Goal: Task Accomplishment & Management: Complete application form

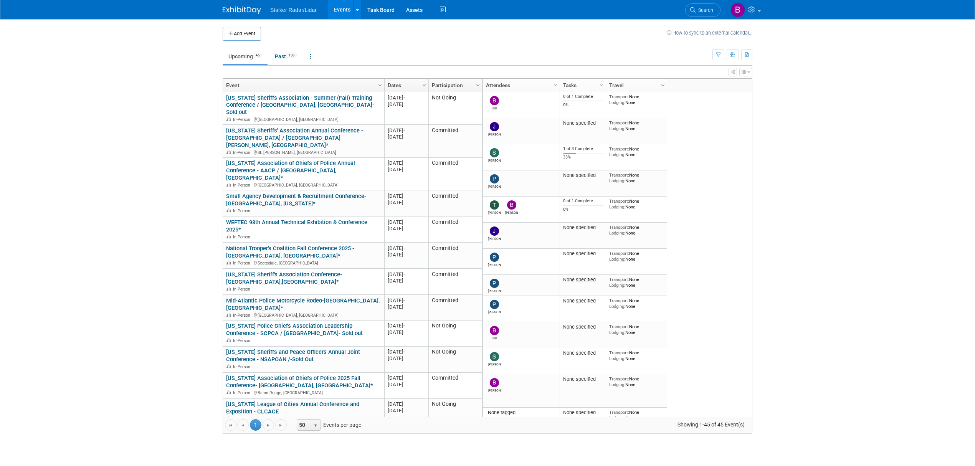
click at [953, 145] on body "Stalker Radar/Lidar Events Add Event Bulk Upload Events Shareable Event Boards …" at bounding box center [487, 233] width 975 height 466
click at [698, 12] on span "Search" at bounding box center [704, 10] width 18 height 6
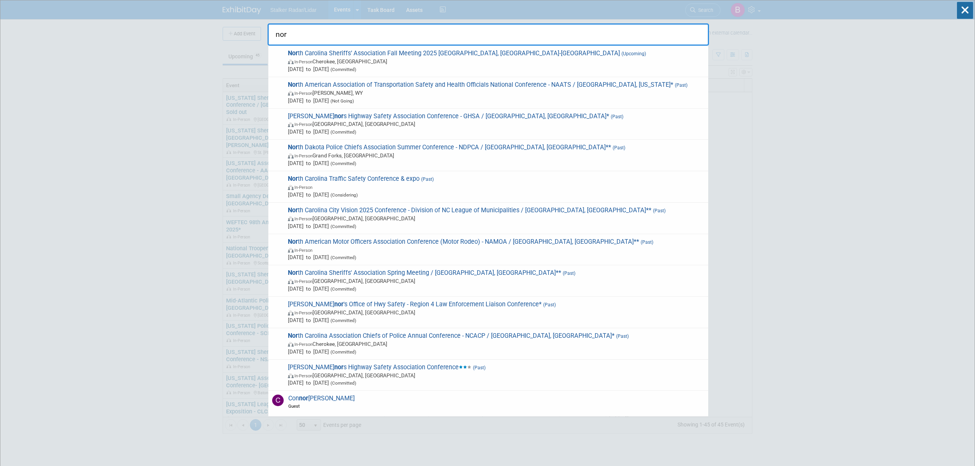
type input "nor"
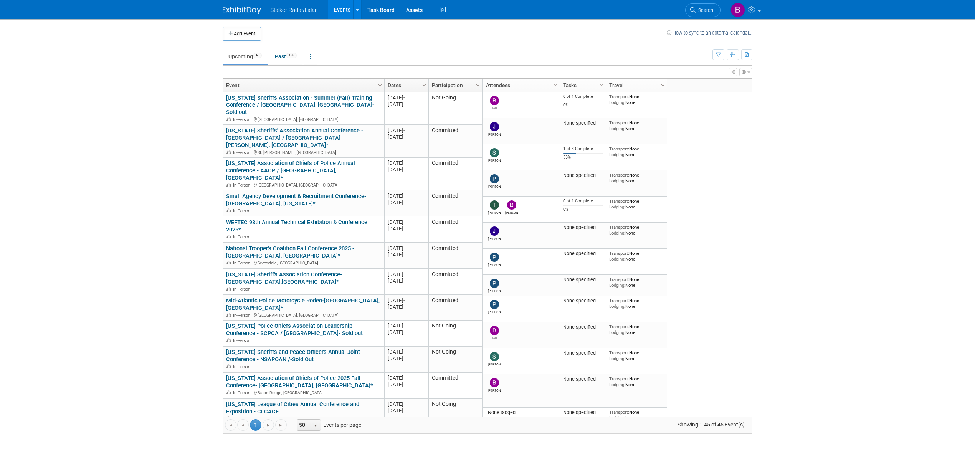
click at [237, 37] on button "Add Event" at bounding box center [242, 34] width 38 height 14
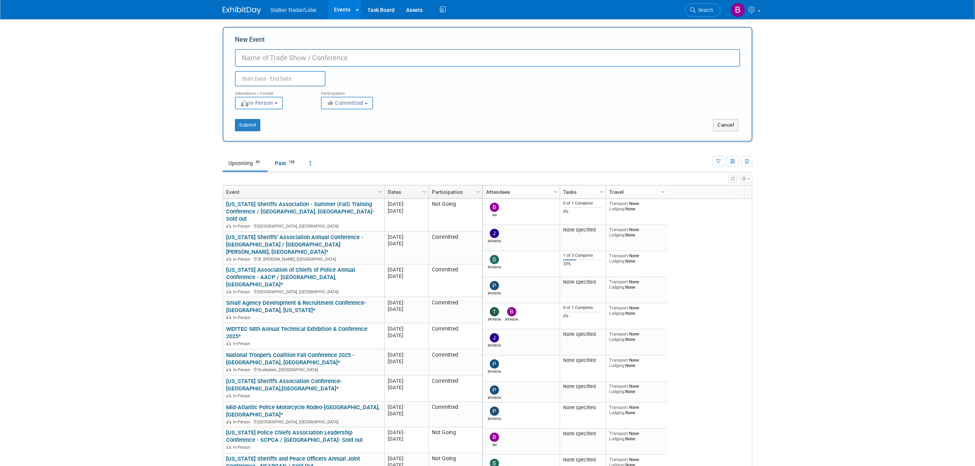
click at [262, 60] on input "New Event" at bounding box center [487, 58] width 505 height 18
click at [263, 54] on input "Poli" at bounding box center [487, 58] width 505 height 18
type input "Police Security Expo"
click at [271, 83] on input "text" at bounding box center [280, 78] width 91 height 15
click at [273, 166] on span "23" at bounding box center [276, 165] width 15 height 15
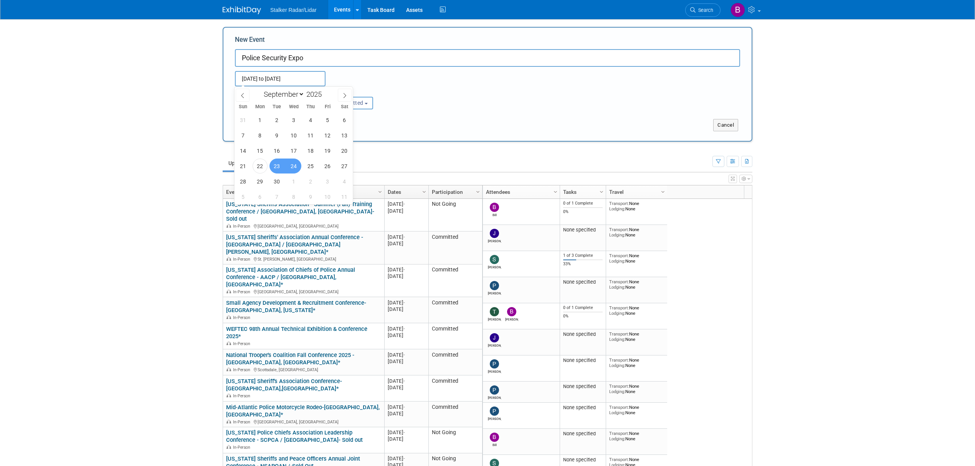
click at [300, 167] on span "24" at bounding box center [293, 165] width 15 height 15
type input "Sep 23, 2025 to Sep 24, 2025"
click at [249, 126] on button "Submit" at bounding box center [247, 125] width 25 height 12
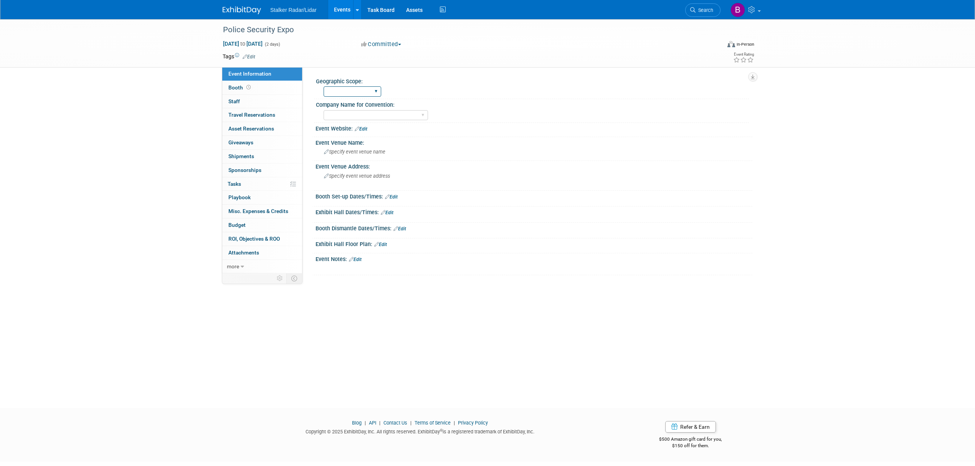
click at [368, 91] on select "Regional National International" at bounding box center [352, 91] width 58 height 10
select select "Regional"
click at [323, 86] on select "Regional National International" at bounding box center [352, 91] width 58 height 10
click at [355, 113] on select "Stalker Sensors Applied Concepts, Inc. | Stalker Radar Stalker Radar | Street D…" at bounding box center [375, 115] width 104 height 10
select select "Stalker Radar"
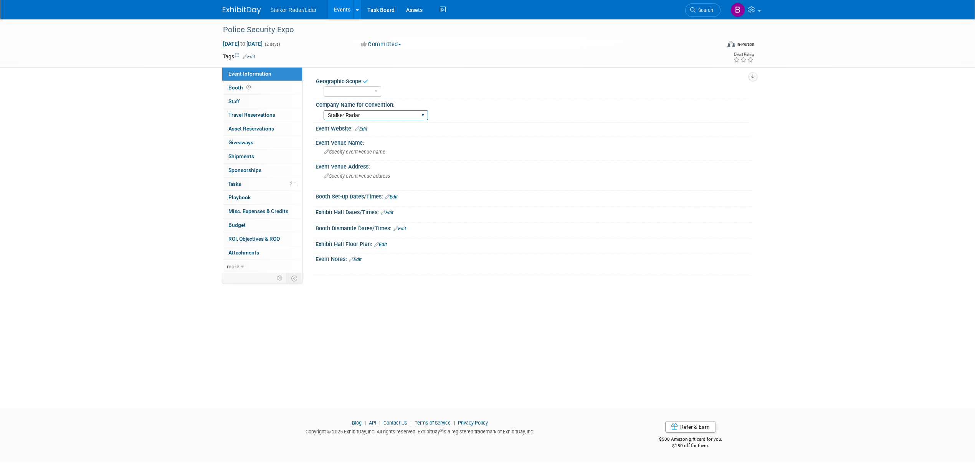
click at [323, 110] on select "Stalker Sensors Applied Concepts, Inc. | Stalker Radar Stalker Radar | Street D…" at bounding box center [375, 115] width 104 height 10
click at [256, 87] on link "Booth" at bounding box center [262, 87] width 80 height 13
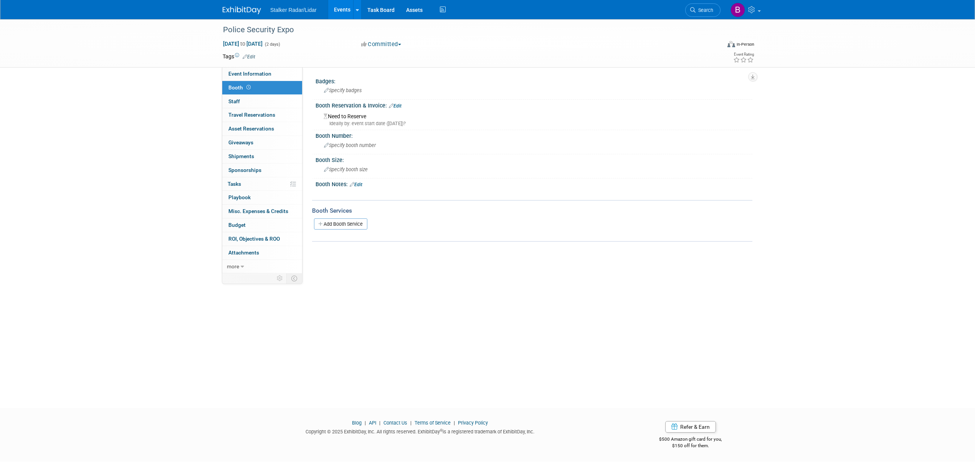
click at [399, 106] on link "Edit" at bounding box center [395, 105] width 13 height 5
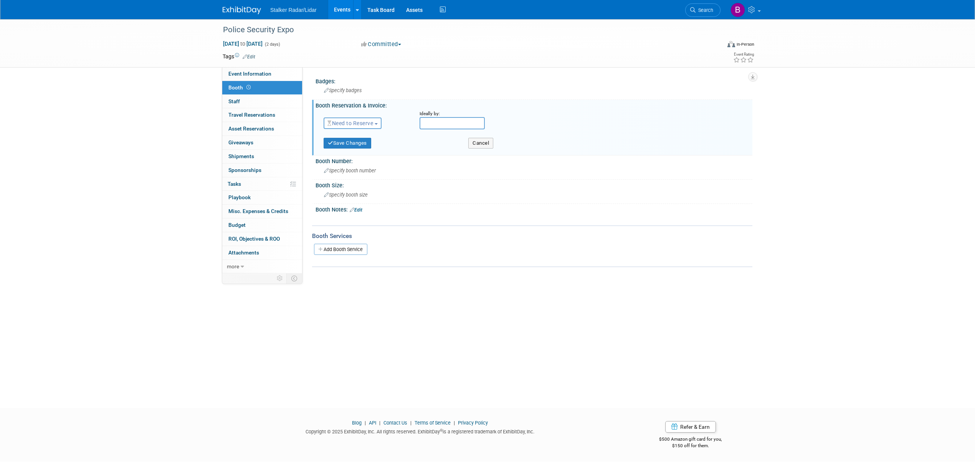
click at [344, 122] on span "Need to Reserve" at bounding box center [350, 123] width 46 height 6
click at [264, 72] on span "Event Information" at bounding box center [249, 74] width 43 height 6
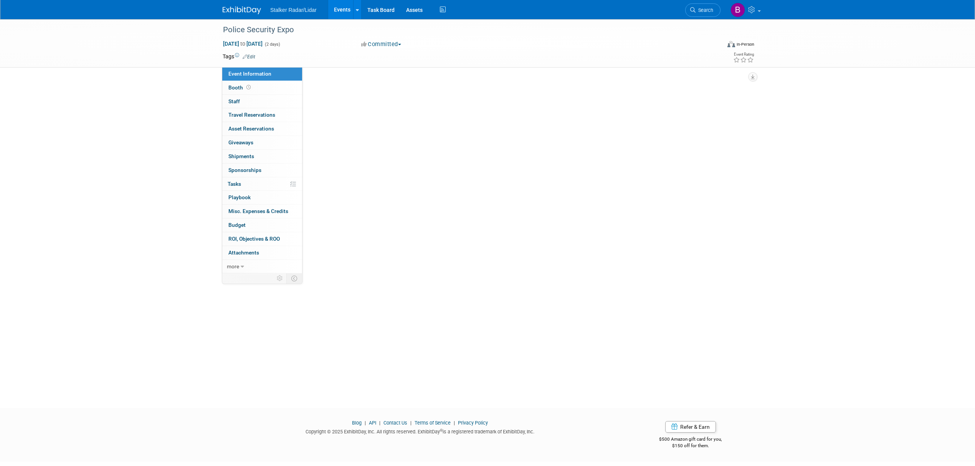
select select "Regional"
select select "Stalker Radar"
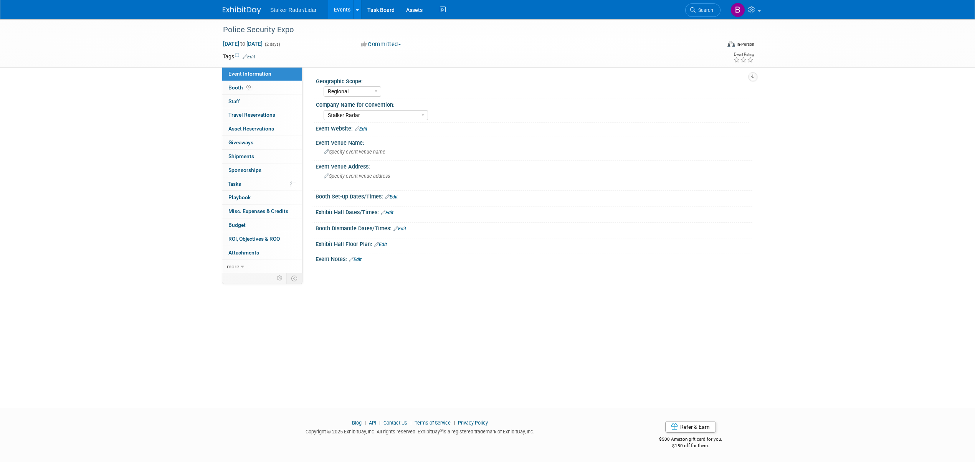
click at [365, 130] on link "Edit" at bounding box center [361, 128] width 13 height 5
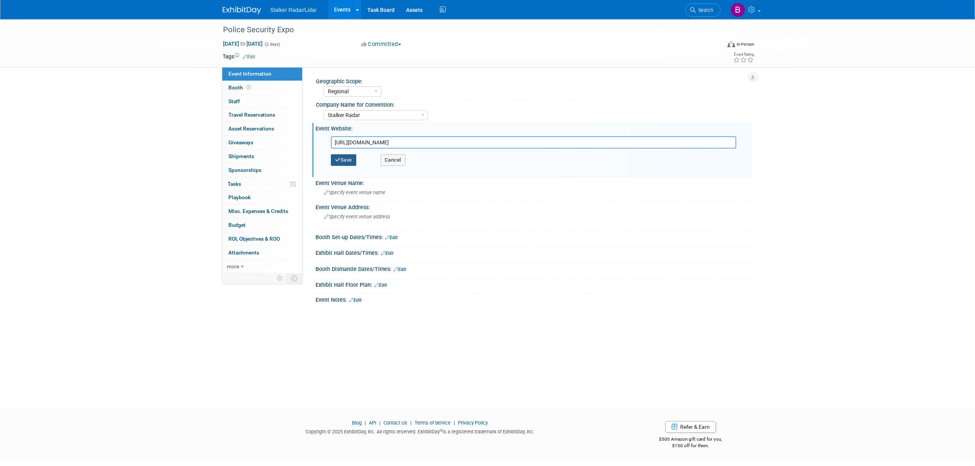
type input "[URL][DOMAIN_NAME]"
click at [348, 158] on button "Save" at bounding box center [343, 160] width 25 height 12
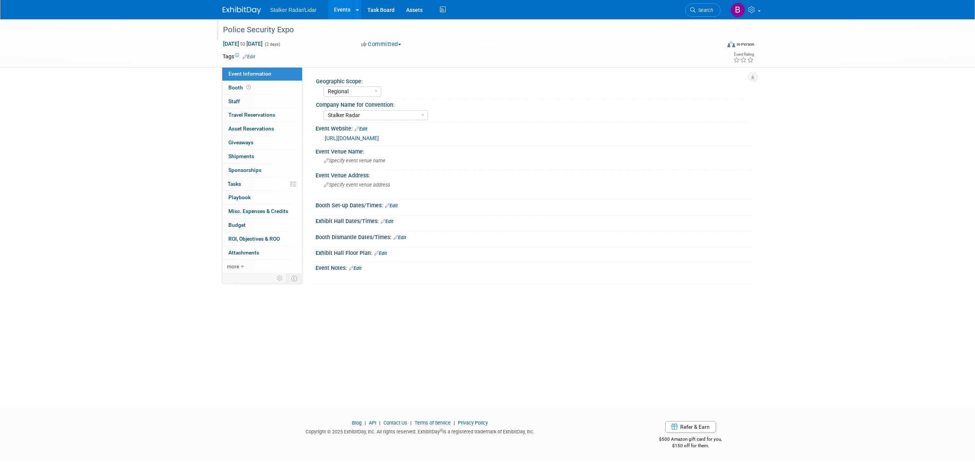
click at [286, 33] on div "Police Security Expo" at bounding box center [464, 30] width 488 height 14
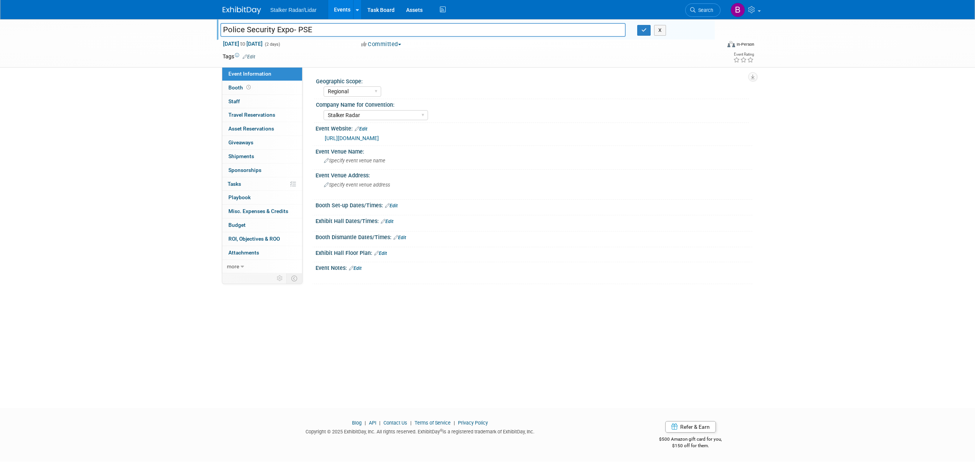
click at [292, 28] on input "Police Security Expo- PSE" at bounding box center [422, 29] width 405 height 13
type input "Police Security Expo [GEOGRAPHIC_DATA], [GEOGRAPHIC_DATA]- PSE"
click at [641, 28] on icon "button" at bounding box center [643, 30] width 5 height 5
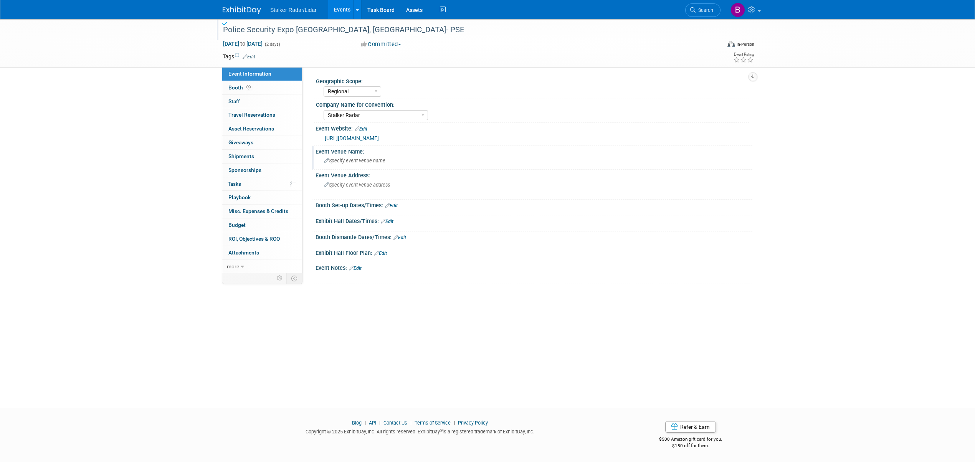
click at [358, 163] on span "Specify event venue name" at bounding box center [354, 161] width 61 height 6
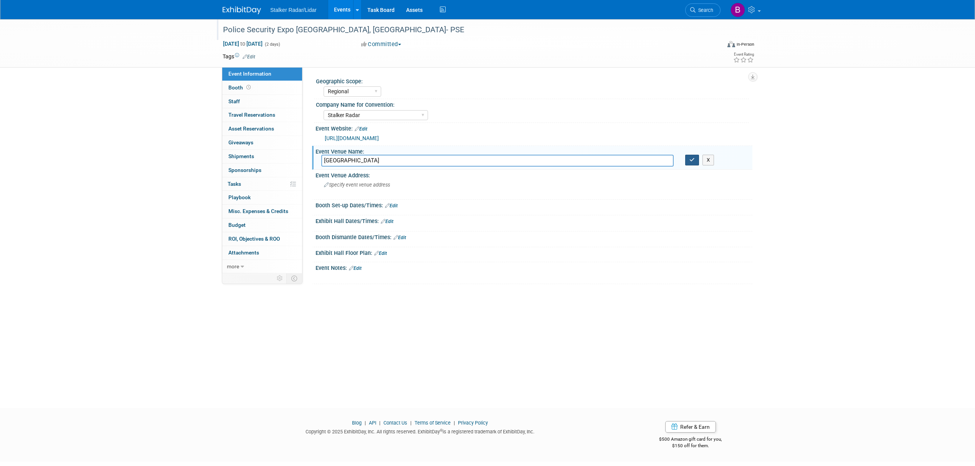
type input "Atlantic City Convention Center"
click at [689, 163] on button "button" at bounding box center [692, 160] width 14 height 11
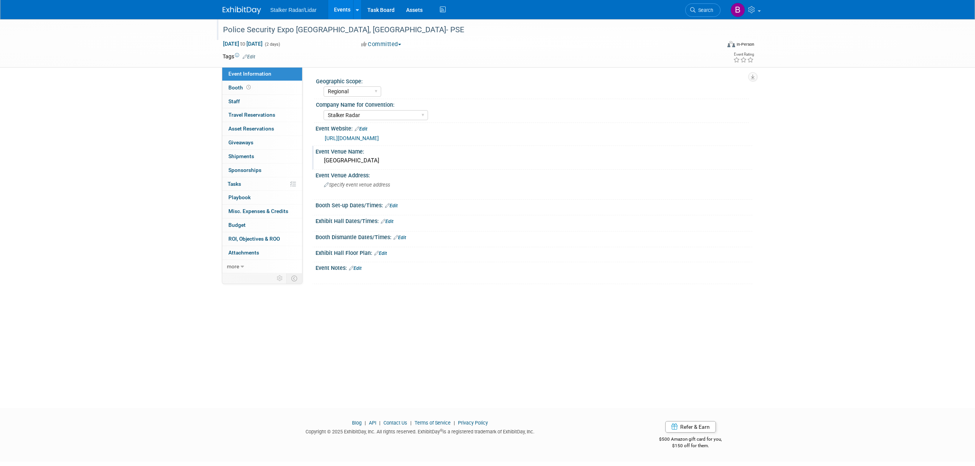
click at [390, 221] on link "Edit" at bounding box center [387, 221] width 13 height 5
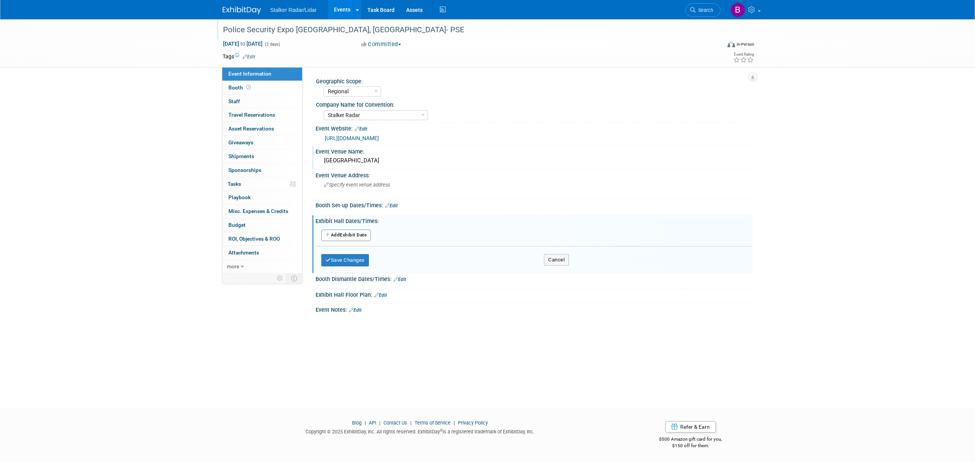
click at [355, 233] on button "Add Another Exhibit Date" at bounding box center [345, 235] width 49 height 12
select select "8"
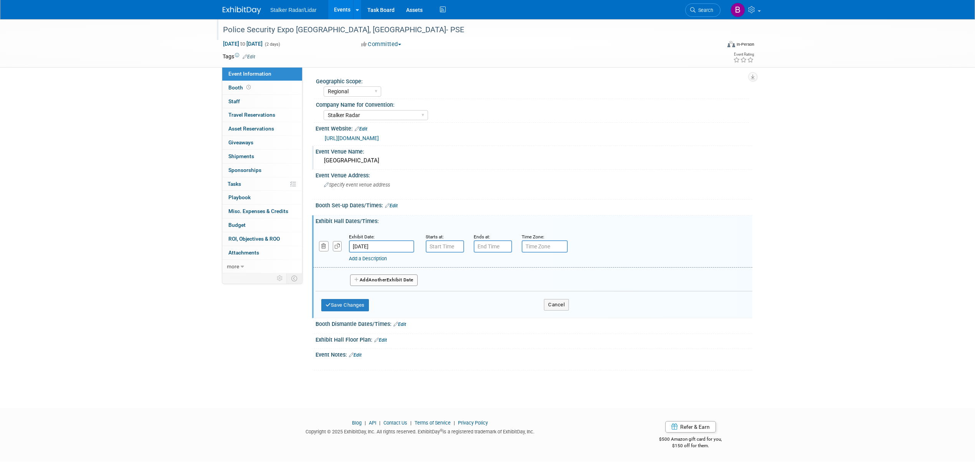
click at [366, 244] on input "Sep 23, 2025" at bounding box center [381, 246] width 65 height 12
click at [445, 244] on input "7:00 AM" at bounding box center [444, 246] width 38 height 12
click at [445, 287] on span "07" at bounding box center [443, 281] width 15 height 14
click at [487, 300] on td "10" at bounding box center [489, 306] width 25 height 21
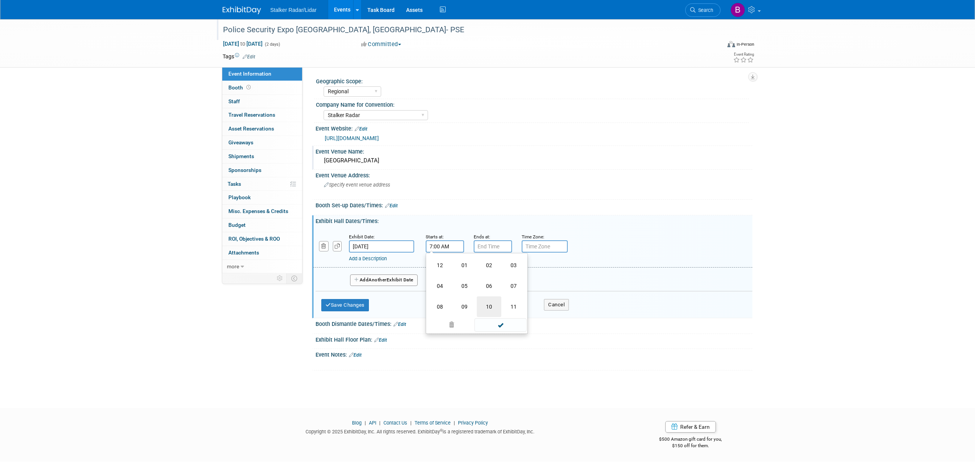
type input "10:00 AM"
click at [505, 316] on span at bounding box center [500, 315] width 52 height 13
click at [490, 247] on input "7:00 PM" at bounding box center [492, 246] width 38 height 12
click at [493, 285] on span "07" at bounding box center [491, 281] width 15 height 14
click at [513, 289] on td "05" at bounding box center [512, 285] width 25 height 21
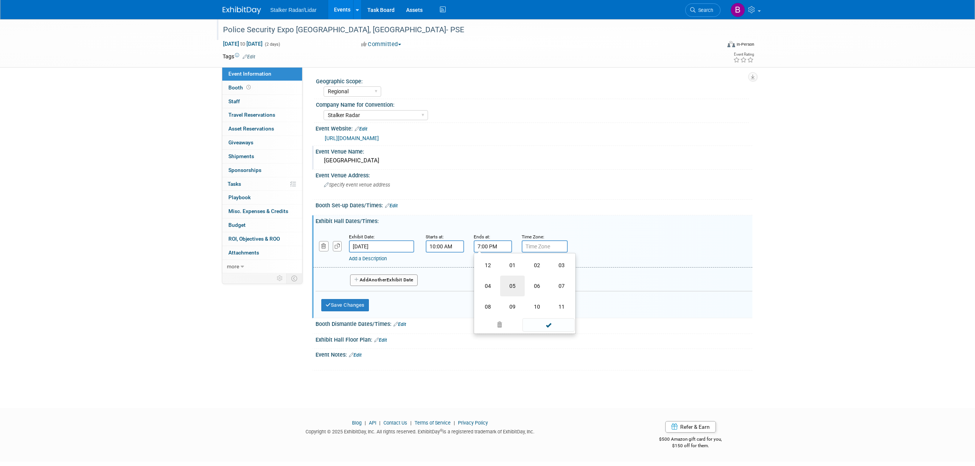
type input "5:00 PM"
click at [540, 312] on span at bounding box center [548, 315] width 52 height 13
click at [377, 281] on span "Another" at bounding box center [377, 279] width 18 height 5
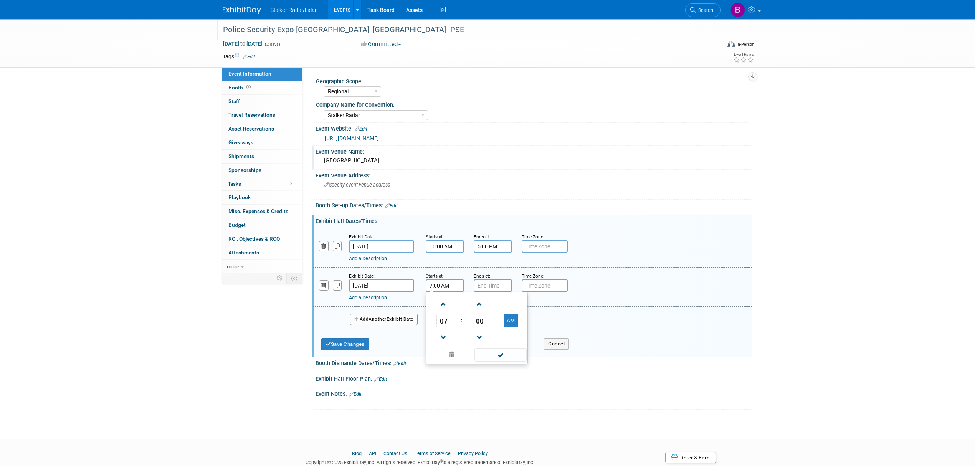
click at [453, 289] on input "7:00 AM" at bounding box center [444, 285] width 38 height 12
click at [443, 320] on span "07" at bounding box center [443, 320] width 15 height 14
click at [482, 344] on td "10" at bounding box center [489, 345] width 25 height 21
type input "10:00 AM"
click at [493, 283] on input "7:00 PM" at bounding box center [492, 285] width 38 height 12
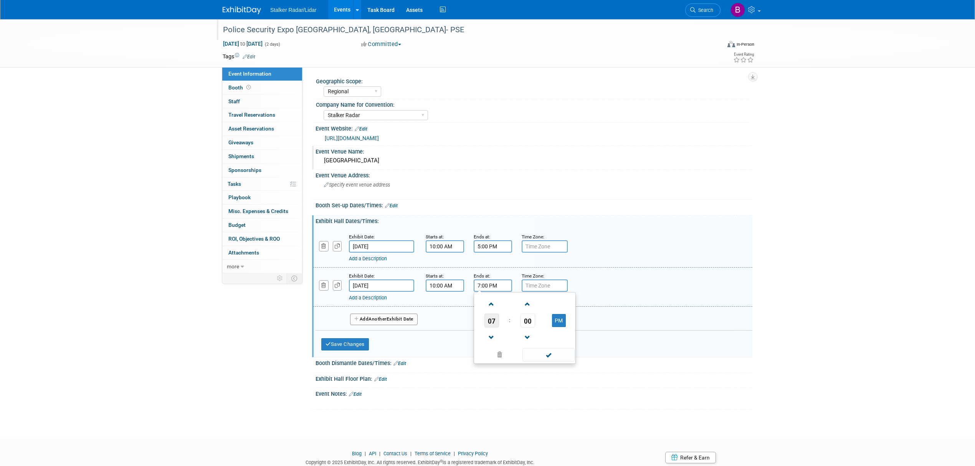
click at [488, 324] on span "07" at bounding box center [491, 320] width 15 height 14
click at [558, 308] on td "03" at bounding box center [561, 304] width 25 height 21
click at [529, 323] on span "00" at bounding box center [527, 320] width 15 height 14
click at [549, 325] on td "35" at bounding box center [561, 325] width 25 height 21
click at [523, 319] on span "35" at bounding box center [527, 320] width 15 height 14
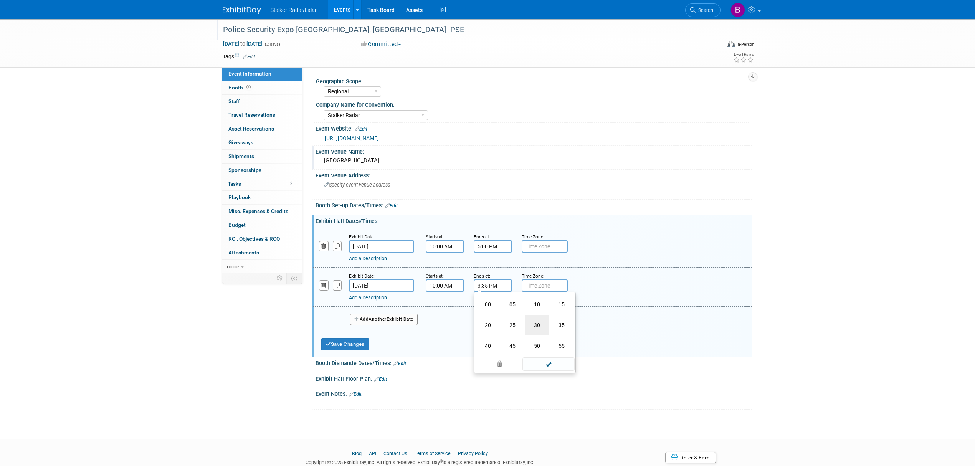
click at [537, 323] on td "30" at bounding box center [536, 325] width 25 height 21
type input "3:30 PM"
click at [541, 355] on span at bounding box center [548, 354] width 52 height 13
click at [343, 344] on button "Save Changes" at bounding box center [345, 344] width 48 height 12
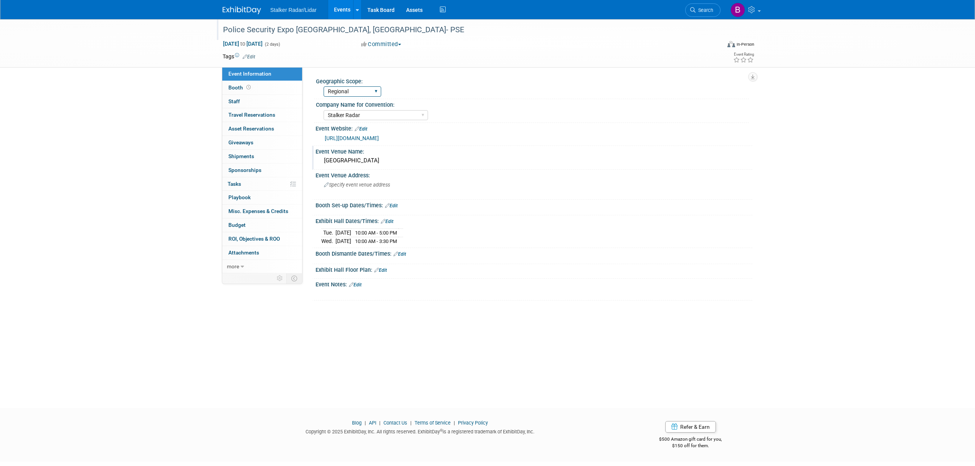
click at [354, 94] on select "Regional National International" at bounding box center [352, 91] width 58 height 10
select select "National"
click at [323, 86] on select "Regional National International" at bounding box center [352, 91] width 58 height 10
click at [237, 100] on span "Staff 0" at bounding box center [234, 101] width 12 height 6
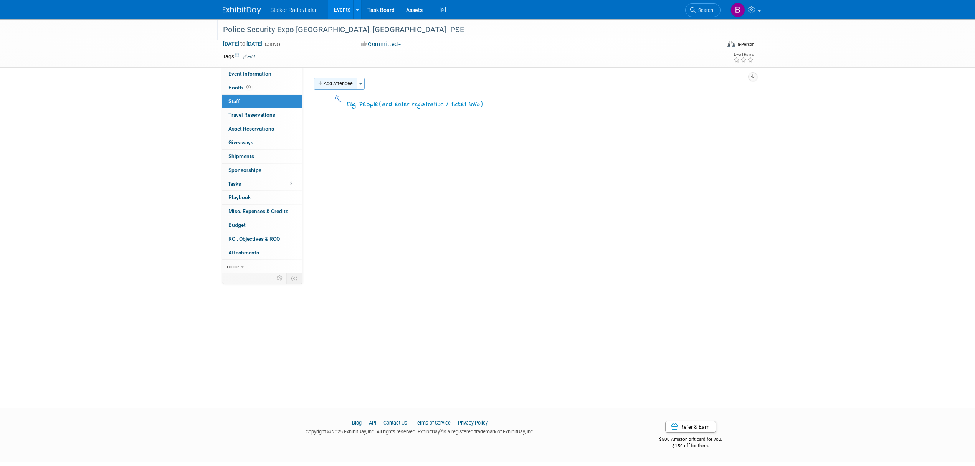
click at [346, 82] on button "Add Attendee" at bounding box center [335, 84] width 43 height 12
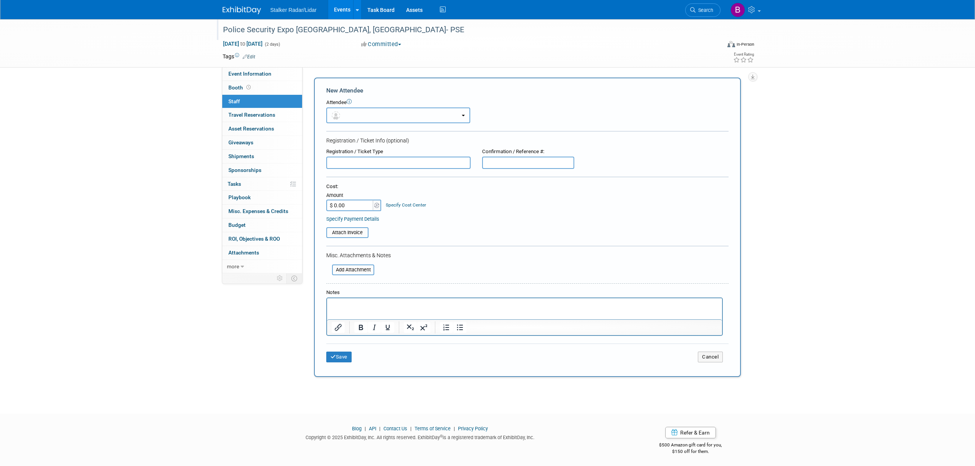
click at [447, 117] on button "button" at bounding box center [398, 115] width 144 height 16
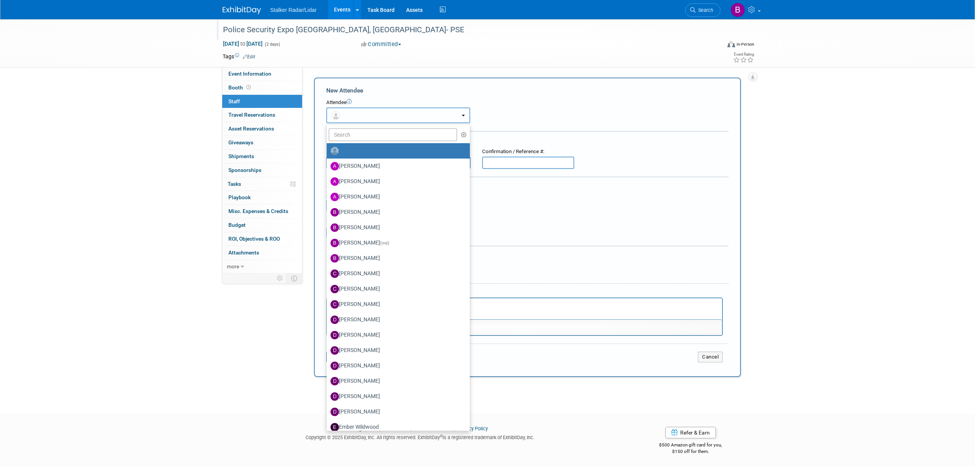
click at [447, 117] on button "button" at bounding box center [398, 115] width 144 height 16
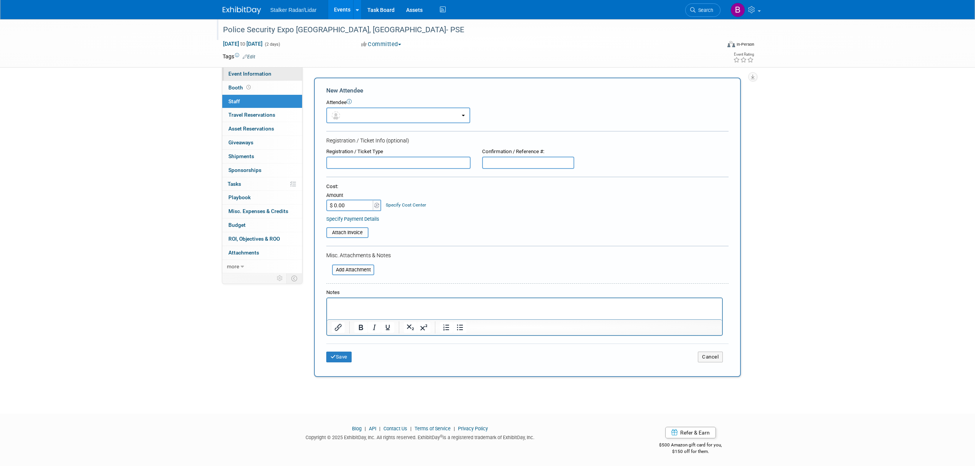
click at [253, 72] on span "Event Information" at bounding box center [249, 74] width 43 height 6
select select "National"
select select "Stalker Radar"
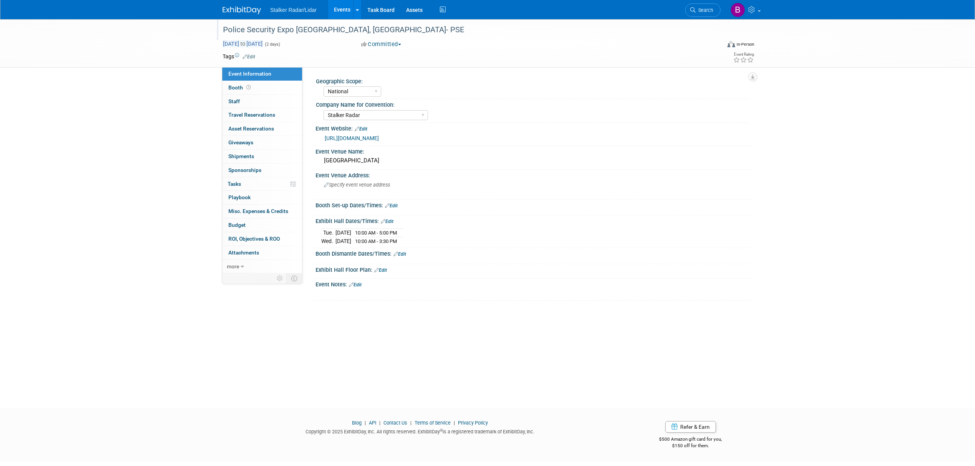
click at [256, 46] on span "Sep 23, 2025 to Sep 24, 2025" at bounding box center [243, 43] width 40 height 7
select select "8"
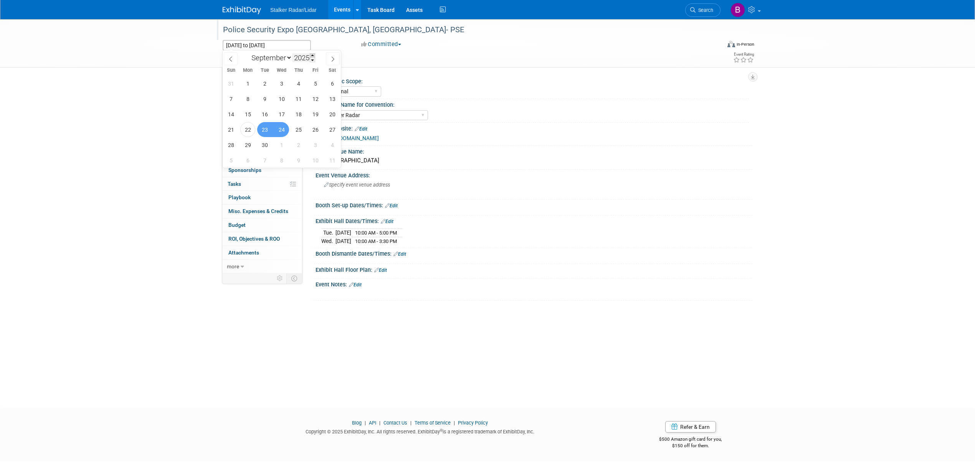
click at [312, 57] on span at bounding box center [312, 55] width 5 height 5
type input "2026"
click at [283, 132] on span "23" at bounding box center [281, 129] width 15 height 15
type input "Sep 23, 2026"
click at [295, 131] on span "24" at bounding box center [298, 129] width 15 height 15
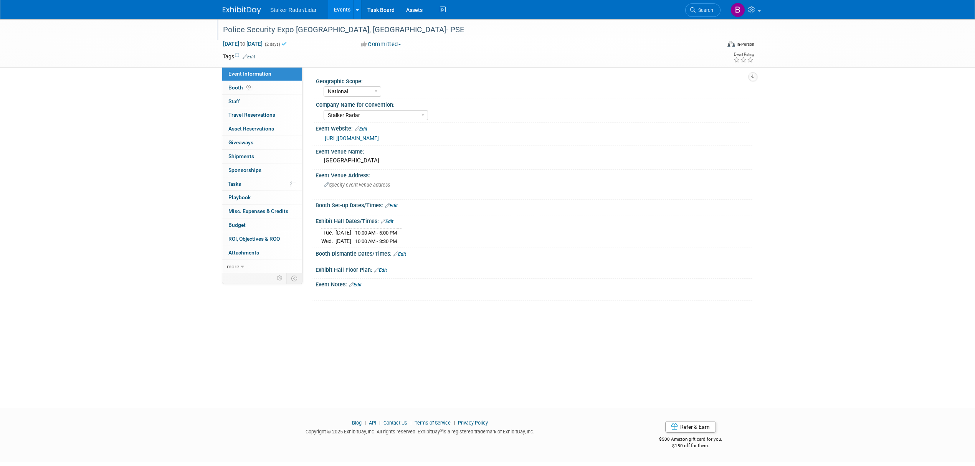
click at [474, 108] on div "Stalker Sensors Applied Concepts, Inc. | Stalker Radar Stalker Radar | Street D…" at bounding box center [535, 114] width 425 height 12
click at [333, 10] on link "Events" at bounding box center [342, 9] width 28 height 19
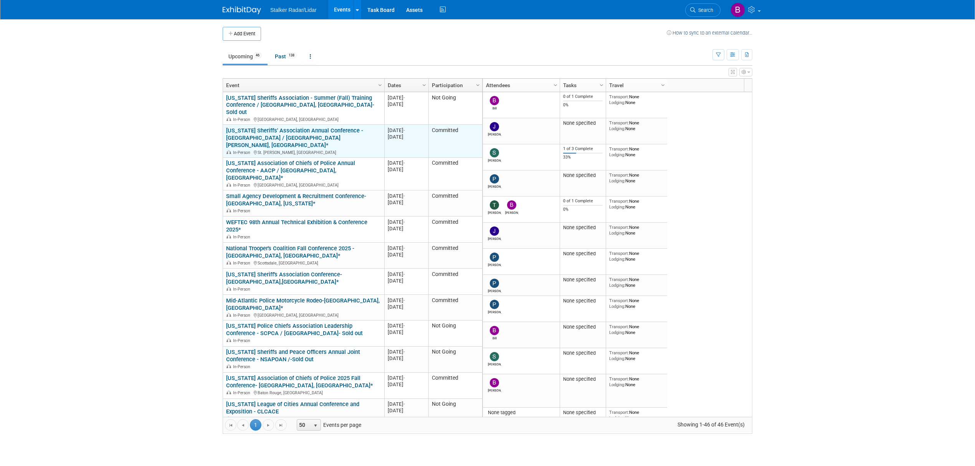
click at [284, 127] on link "[US_STATE] Sheriffs' Association Annual Conference - [GEOGRAPHIC_DATA] / [GEOGR…" at bounding box center [294, 137] width 137 height 21
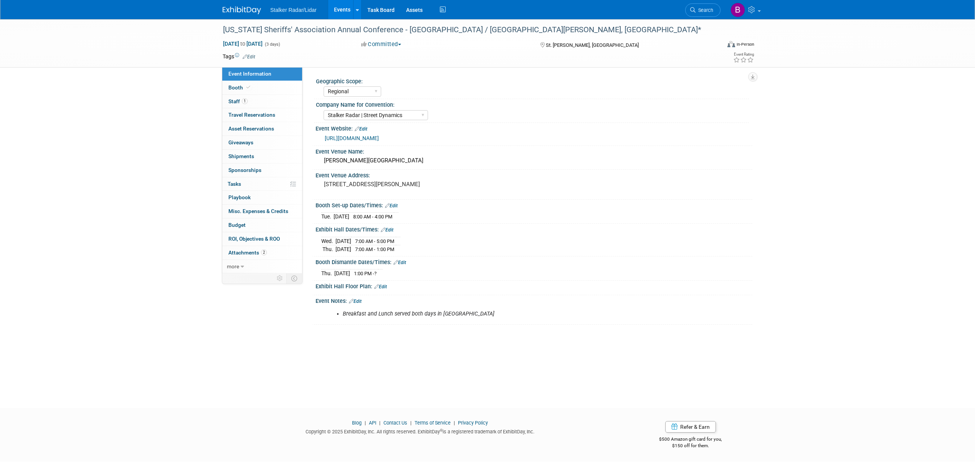
select select "Regional"
select select "Stalker Radar | Street Dynamics"
click at [238, 78] on link "Event Information" at bounding box center [262, 73] width 80 height 13
select select "Regional"
select select "Stalker Radar | Street Dynamics"
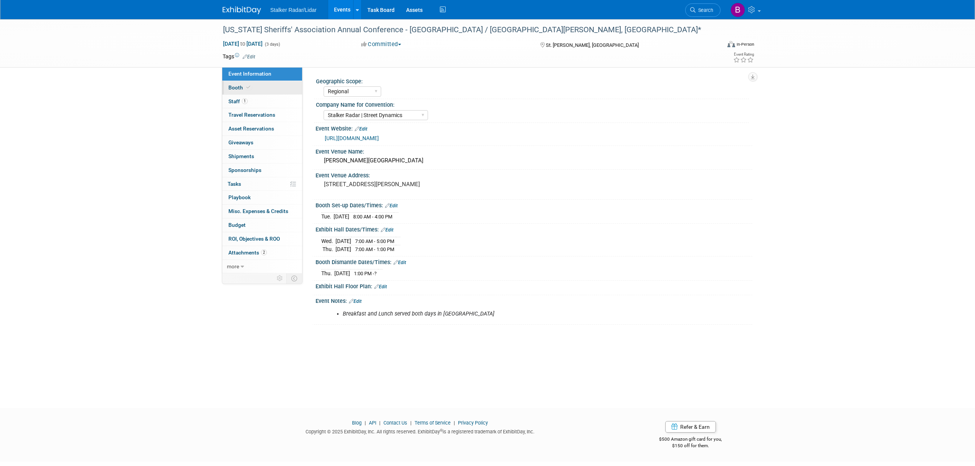
click at [244, 91] on link "Booth" at bounding box center [262, 87] width 80 height 13
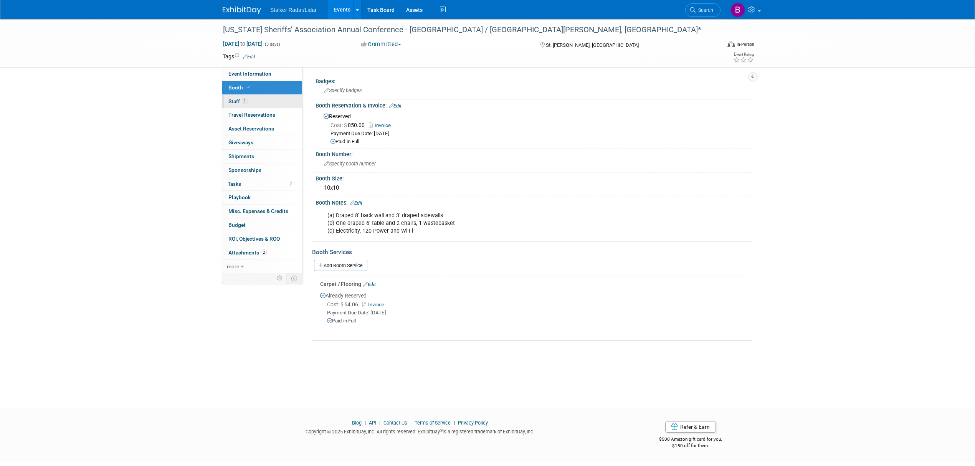
click at [261, 96] on link "1 Staff 1" at bounding box center [262, 101] width 80 height 13
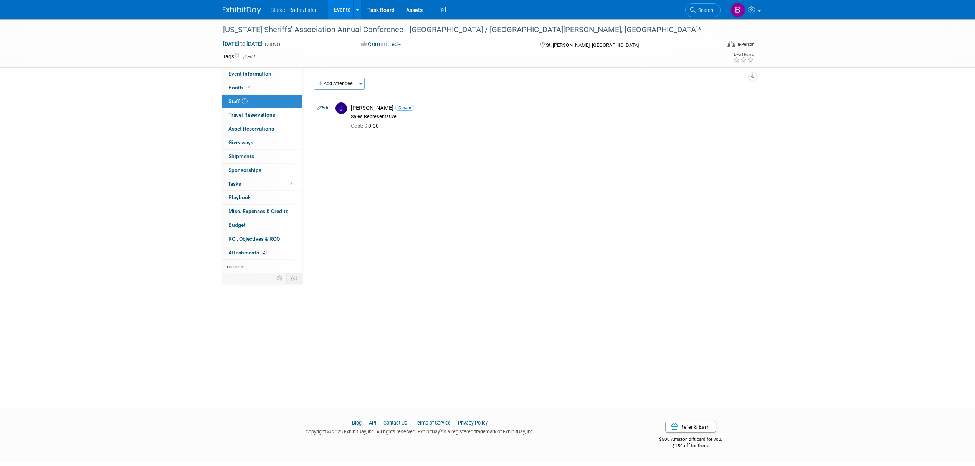
click at [342, 11] on link "Events" at bounding box center [342, 9] width 28 height 19
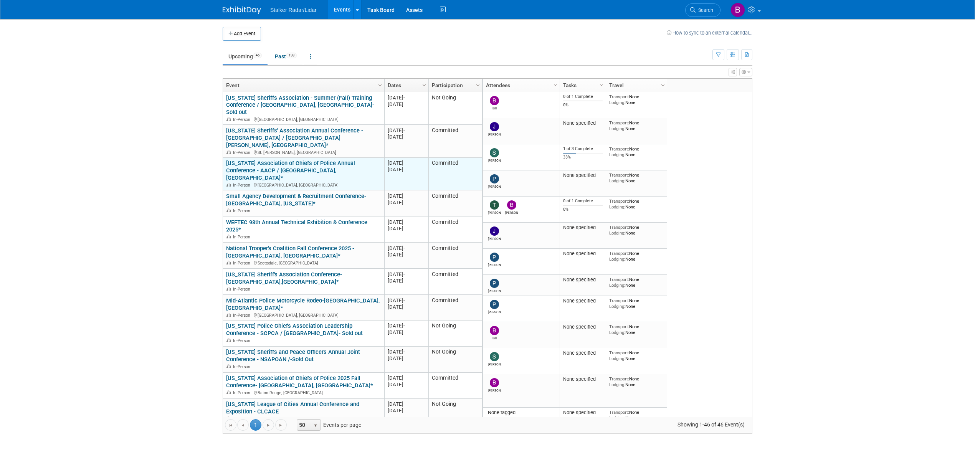
click at [278, 160] on link "[US_STATE] Association of Chiefs of Police Annual Conference - AACP / [GEOGRAPH…" at bounding box center [290, 170] width 129 height 21
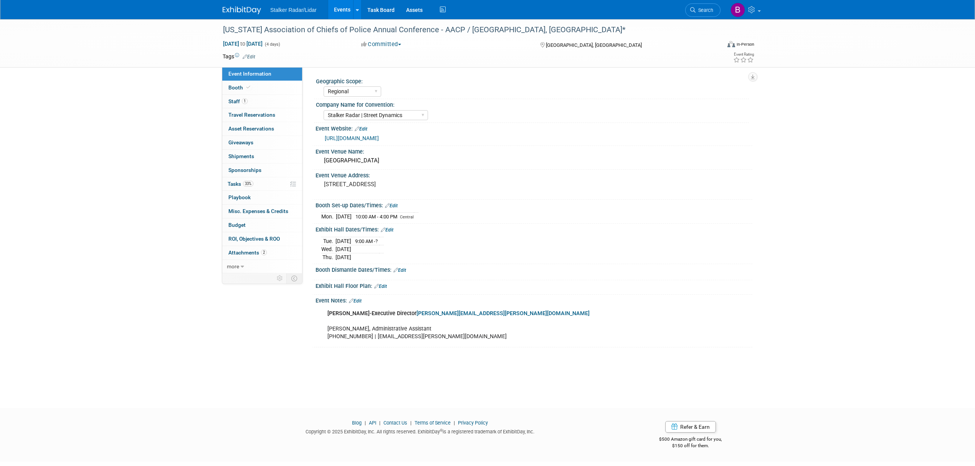
select select "Regional"
select select "Stalker Radar | Street Dynamics"
click at [258, 86] on link "Booth" at bounding box center [262, 87] width 80 height 13
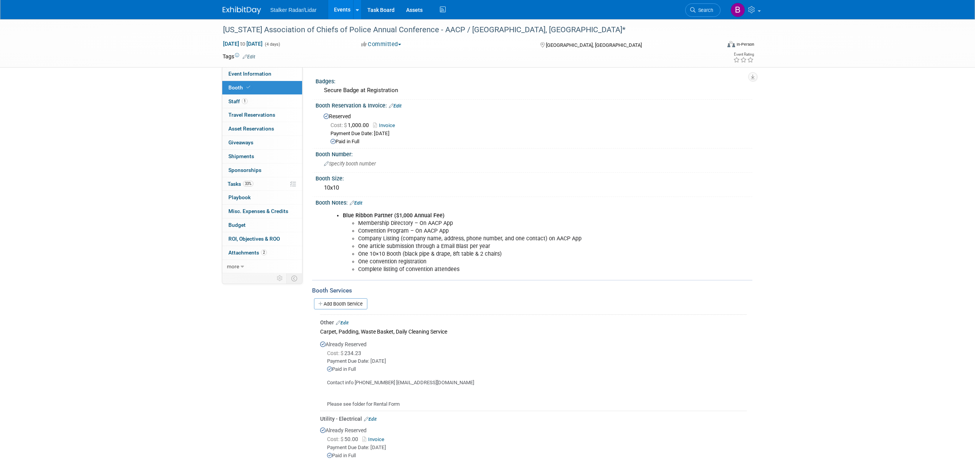
click at [341, 11] on link "Events" at bounding box center [342, 9] width 28 height 19
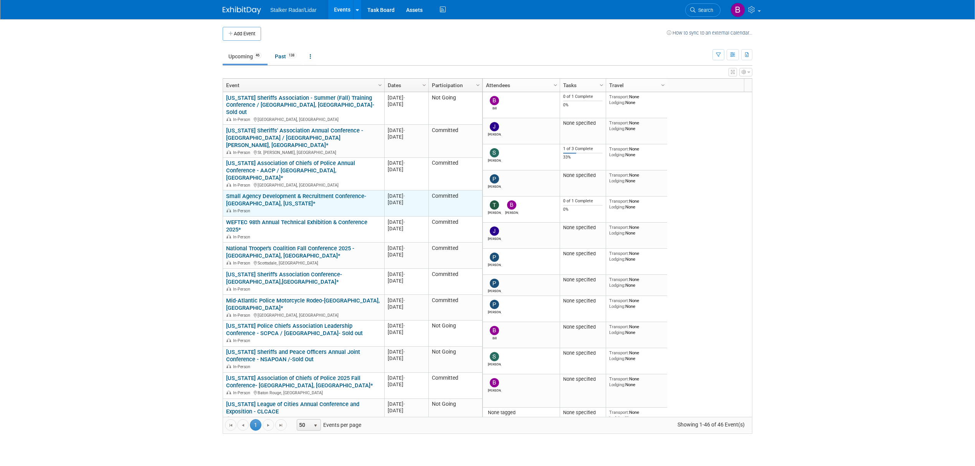
click at [289, 193] on link "Small Agency Development & Recruitment Conference- [GEOGRAPHIC_DATA], [US_STATE…" at bounding box center [296, 200] width 140 height 14
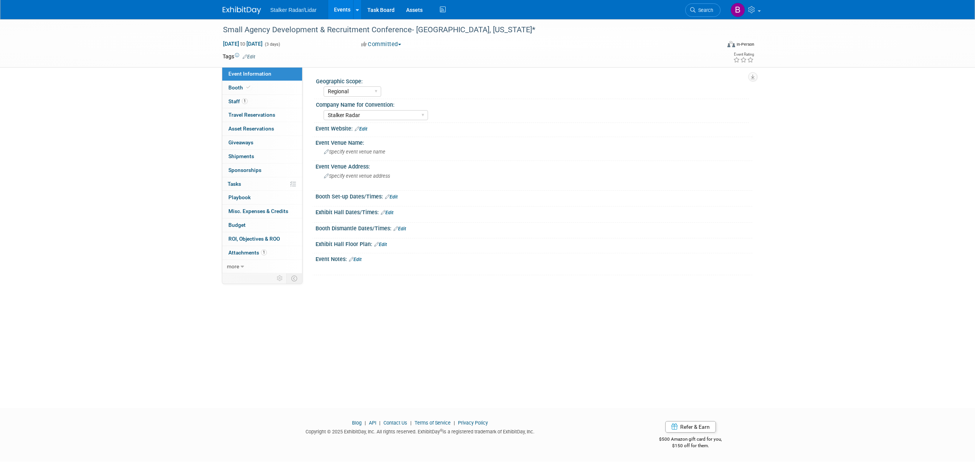
select select "Regional"
select select "Stalker Radar"
click at [255, 81] on link "Booth" at bounding box center [262, 87] width 80 height 13
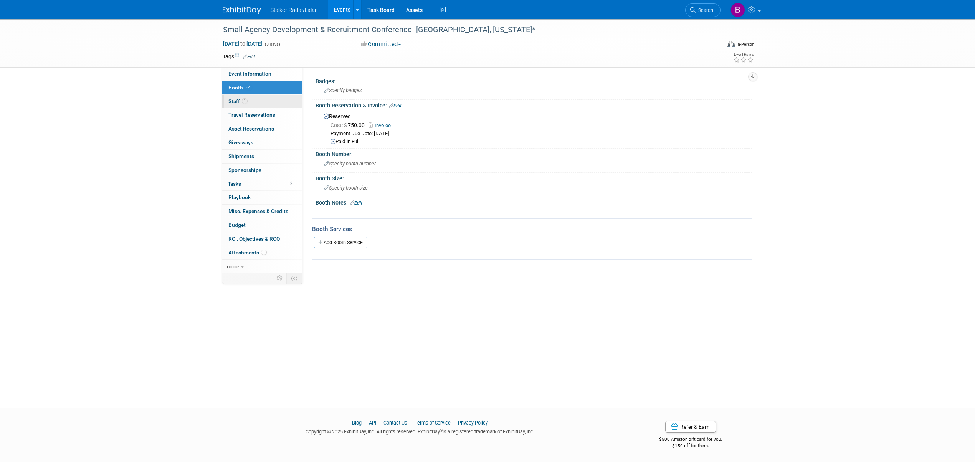
click at [238, 104] on span "Staff 1" at bounding box center [237, 101] width 19 height 6
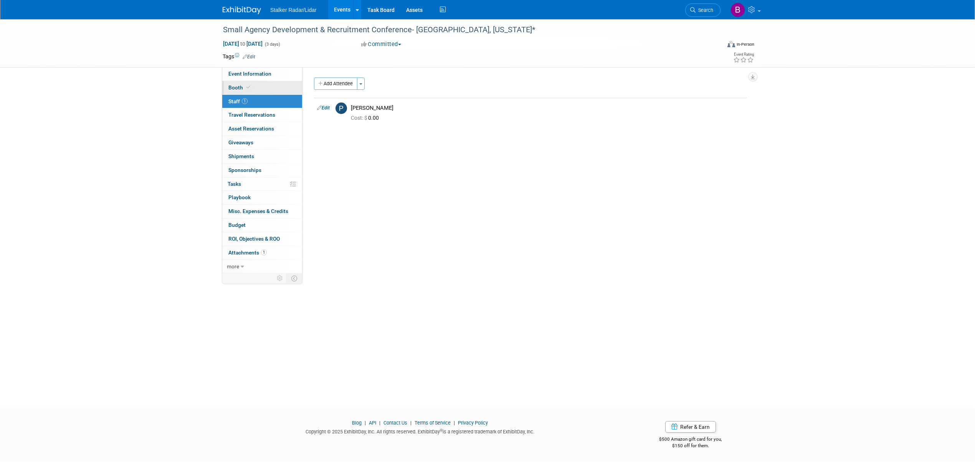
click at [251, 87] on span at bounding box center [248, 87] width 7 height 6
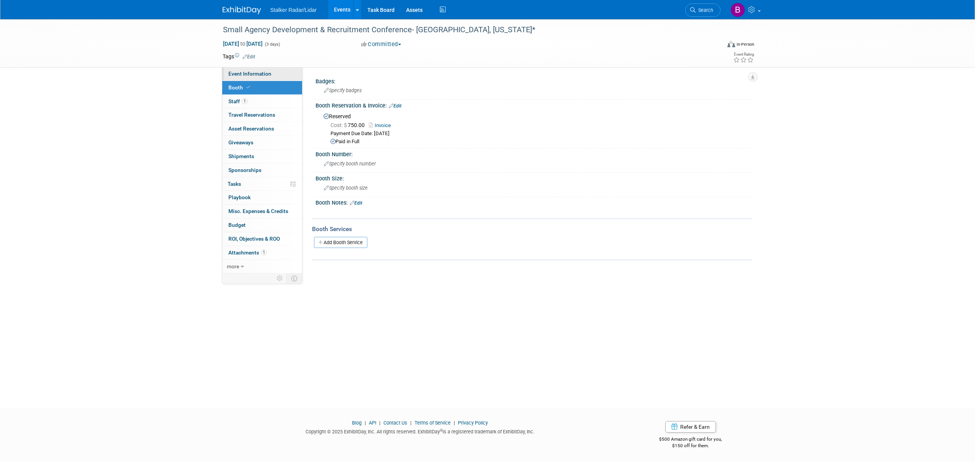
click at [250, 76] on span "Event Information" at bounding box center [249, 74] width 43 height 6
select select "Regional"
select select "Stalker Radar"
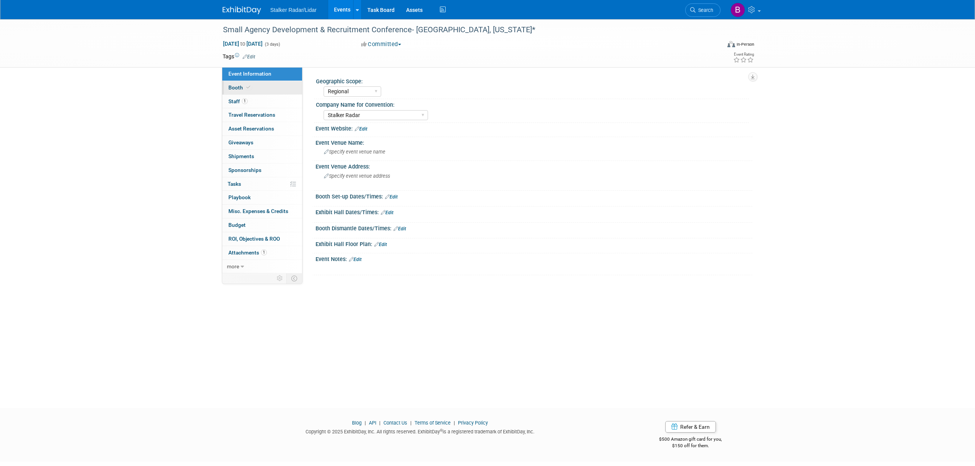
click at [252, 94] on link "Booth" at bounding box center [262, 87] width 80 height 13
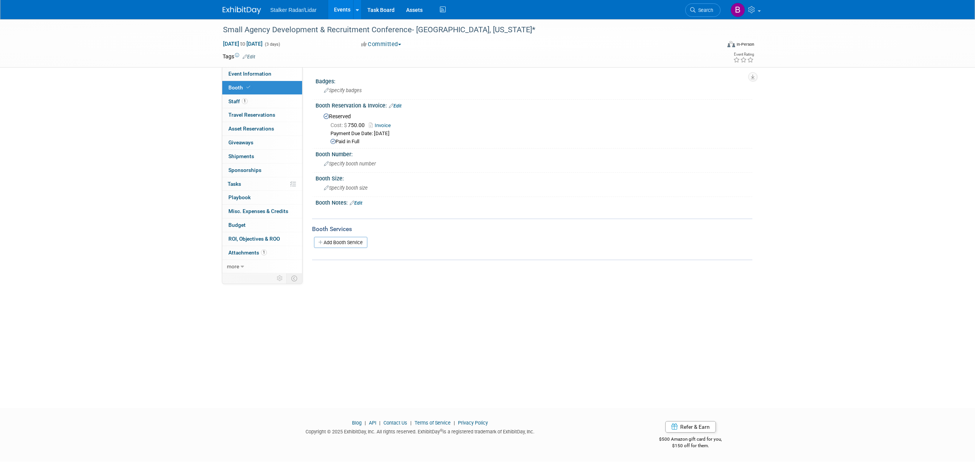
click at [384, 127] on link "Invoice" at bounding box center [382, 125] width 26 height 6
click at [341, 11] on link "Events" at bounding box center [342, 9] width 28 height 19
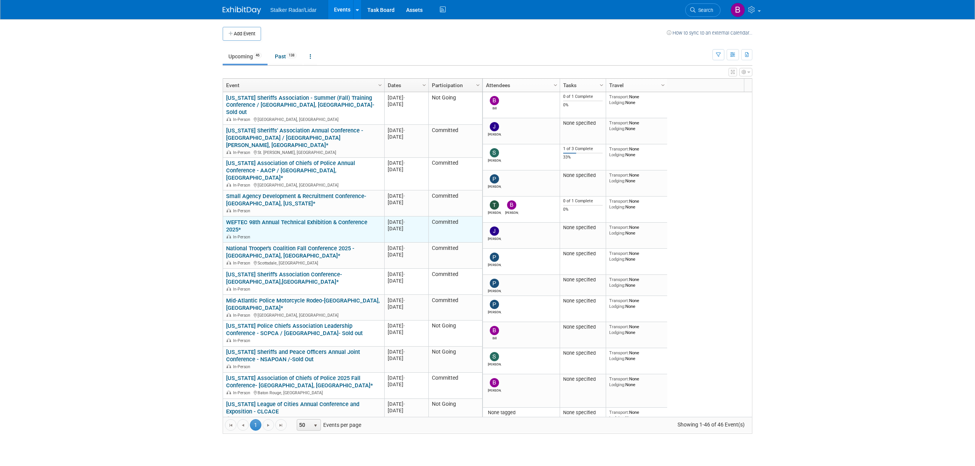
click at [280, 219] on div "WEFTEC 98th Annual Technical Exhibition & Conference 2025* In-Person" at bounding box center [303, 229] width 155 height 21
click at [280, 219] on link "WEFTEC 98th Annual Technical Exhibition & Conference 2025*" at bounding box center [296, 226] width 141 height 14
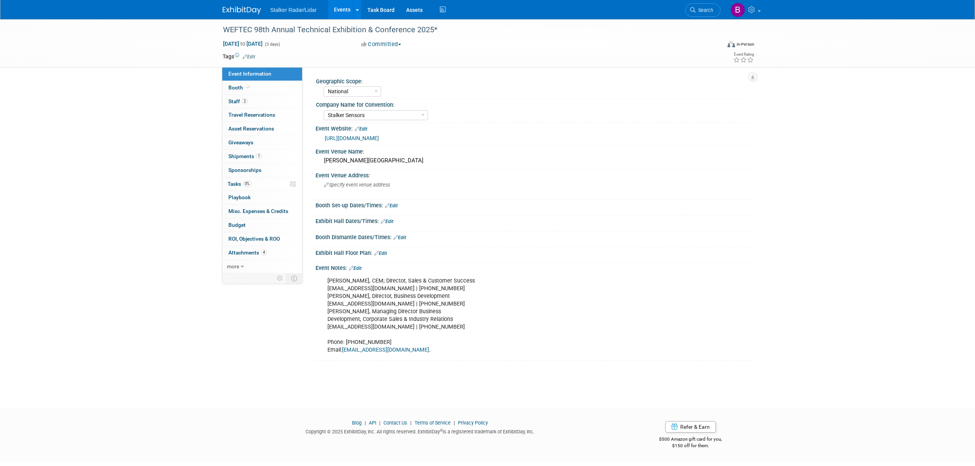
select select "National"
select select "Stalker Sensors"
click at [252, 86] on link "Booth" at bounding box center [262, 87] width 80 height 13
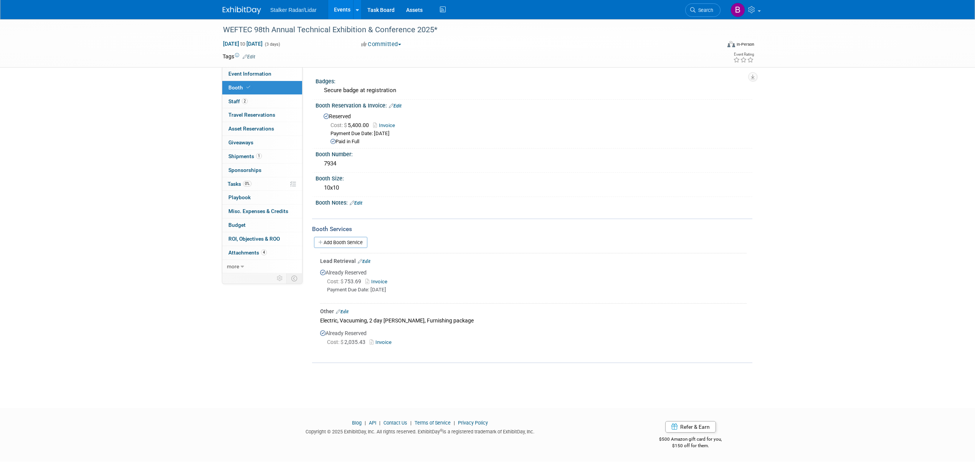
click at [378, 339] on link "Invoice" at bounding box center [381, 342] width 25 height 6
click at [249, 104] on link "2 Staff 2" at bounding box center [262, 101] width 80 height 13
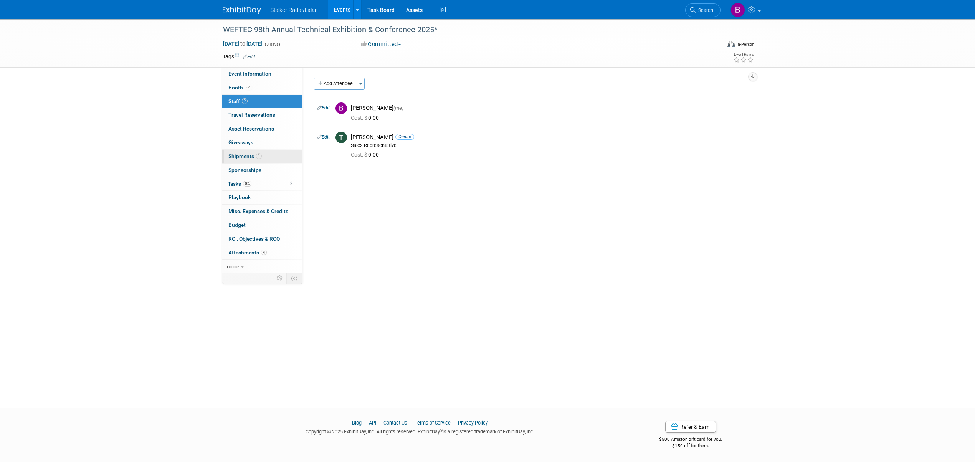
click at [251, 158] on span "Shipments 1" at bounding box center [244, 156] width 33 height 6
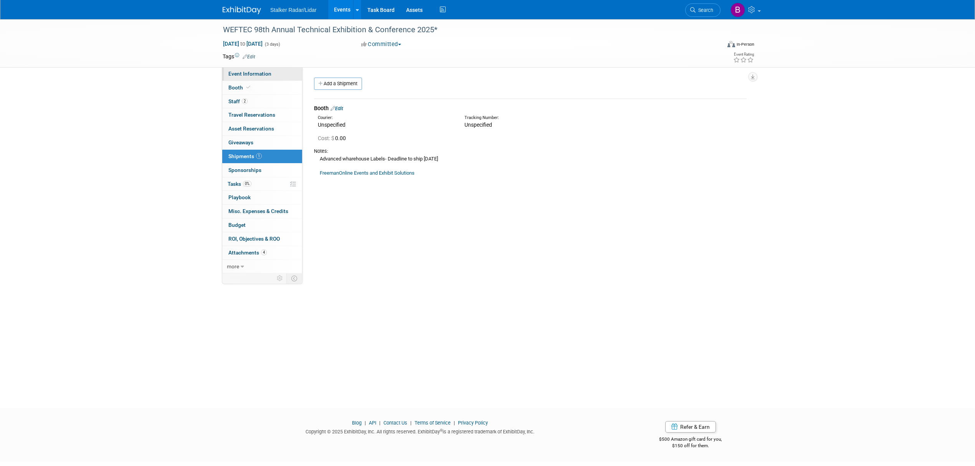
click at [266, 74] on span "Event Information" at bounding box center [249, 74] width 43 height 6
select select "National"
select select "Stalker Sensors"
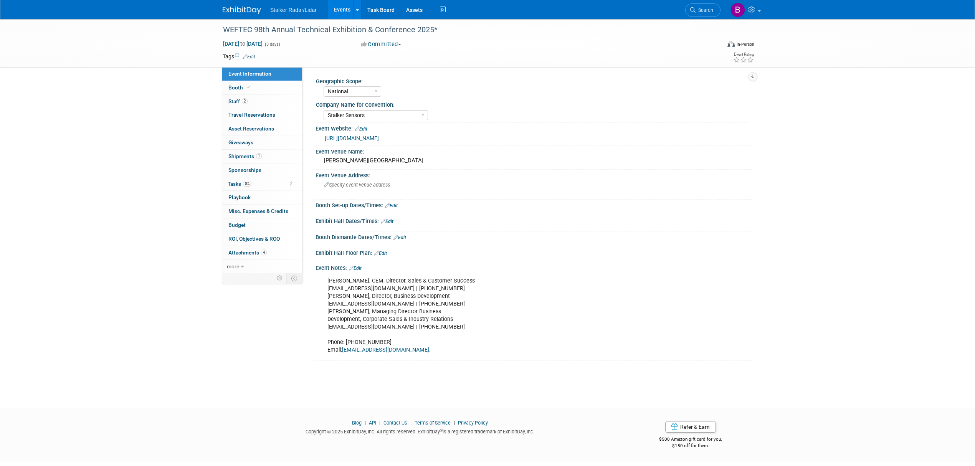
click at [346, 10] on link "Events" at bounding box center [342, 9] width 28 height 19
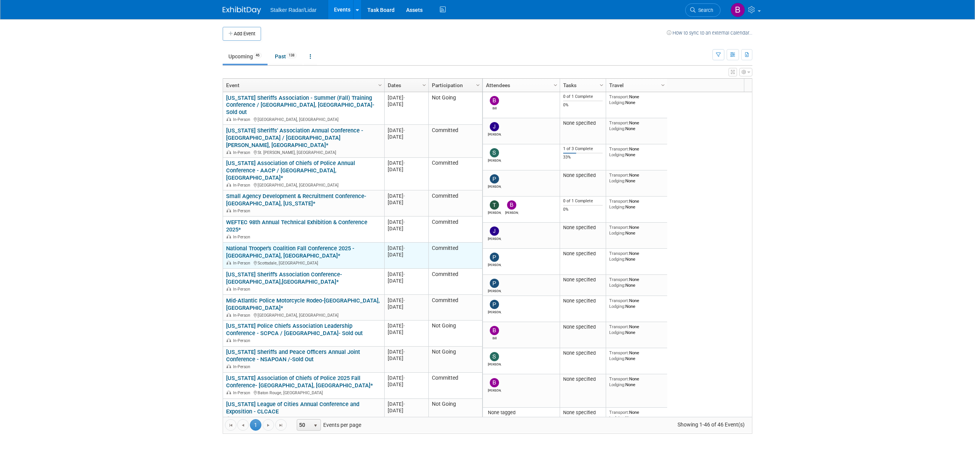
click at [284, 245] on link "National Trooper's Coalition Fall Conference 2025 - [GEOGRAPHIC_DATA], [GEOGRAP…" at bounding box center [290, 252] width 128 height 14
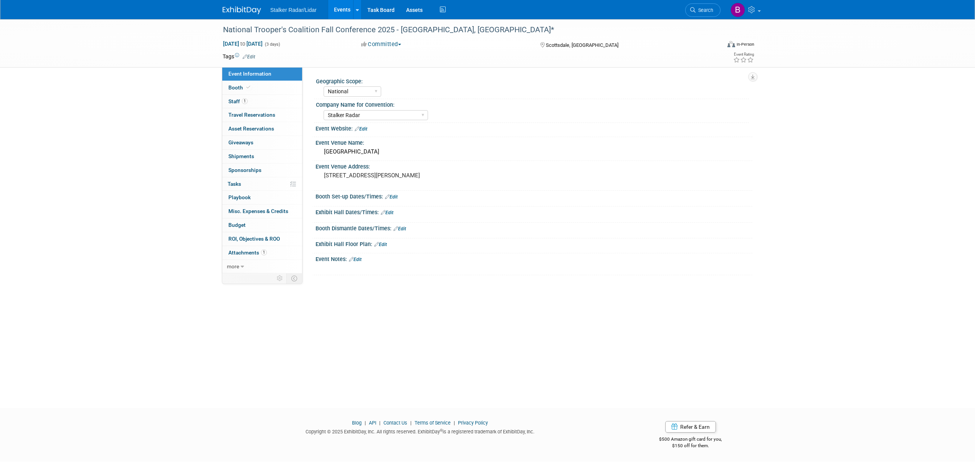
select select "National"
select select "Stalker Radar"
click at [241, 86] on span "Booth" at bounding box center [239, 87] width 23 height 6
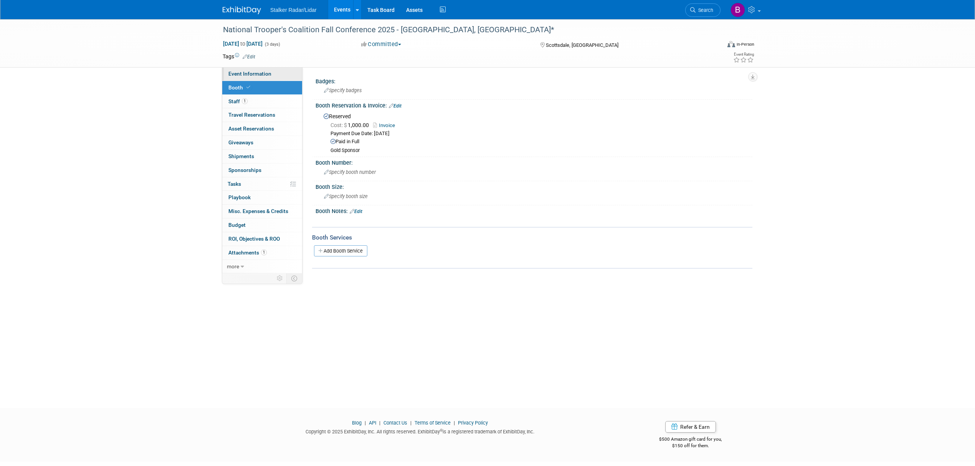
click at [241, 72] on span "Event Information" at bounding box center [249, 74] width 43 height 6
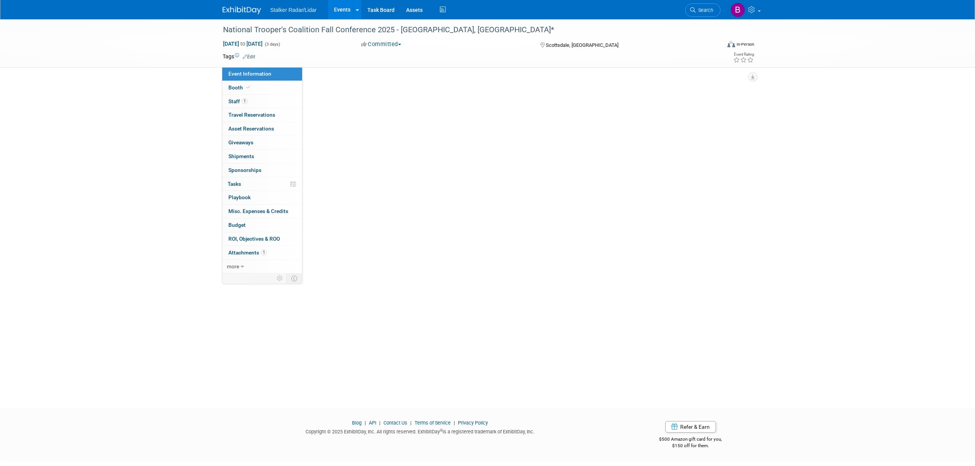
select select "National"
select select "Stalker Radar"
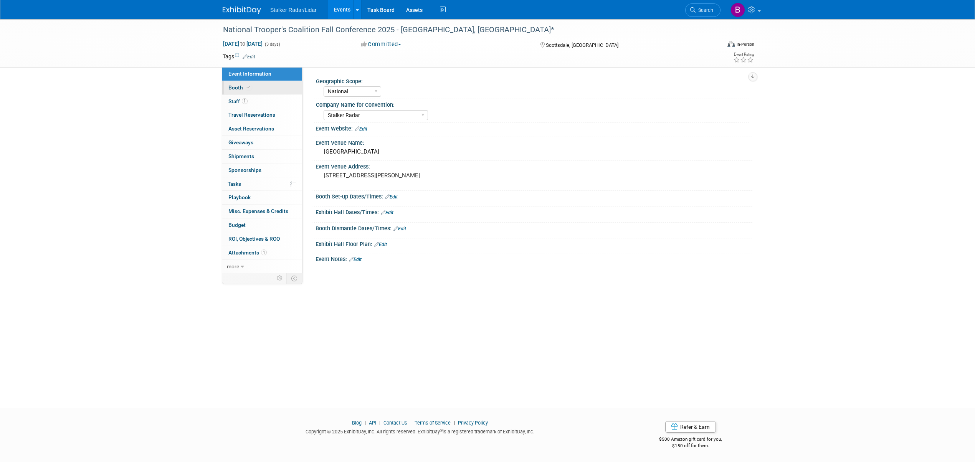
click at [242, 82] on link "Booth" at bounding box center [262, 87] width 80 height 13
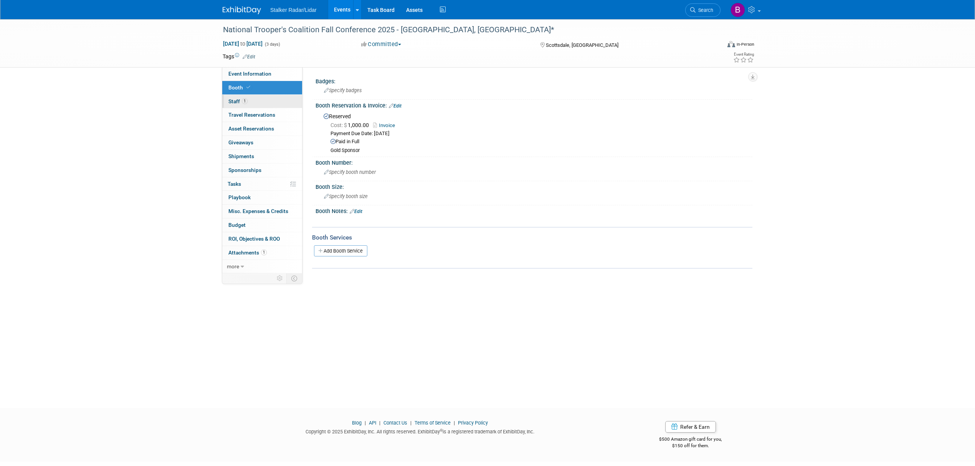
click at [247, 105] on link "1 Staff 1" at bounding box center [262, 101] width 80 height 13
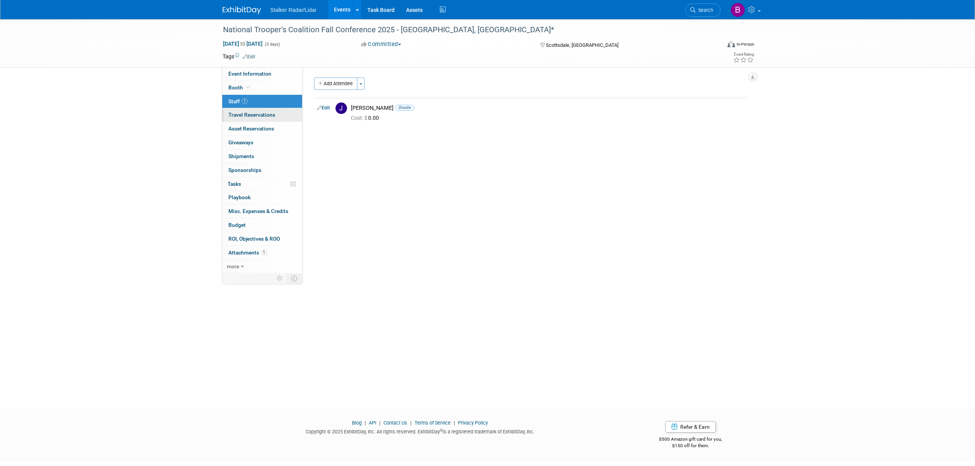
click at [248, 120] on link "0 Travel Reservations 0" at bounding box center [262, 114] width 80 height 13
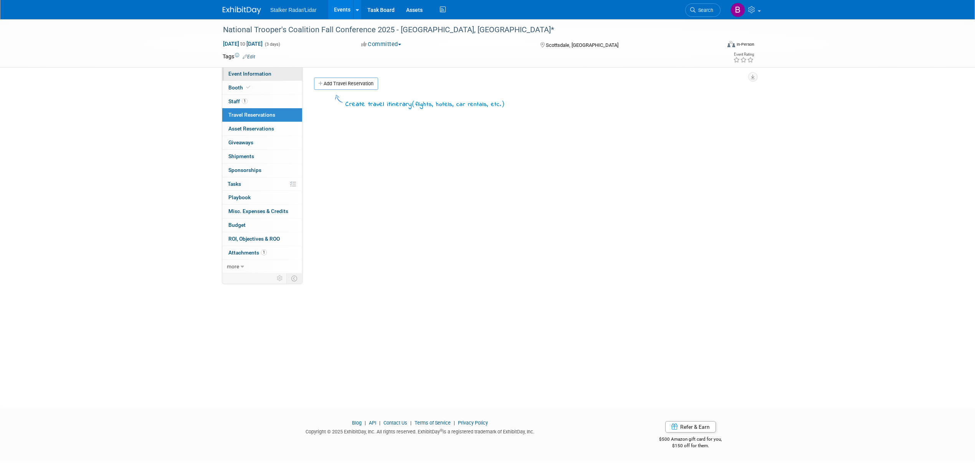
click at [247, 73] on span "Event Information" at bounding box center [249, 74] width 43 height 6
select select "National"
select select "Stalker Radar"
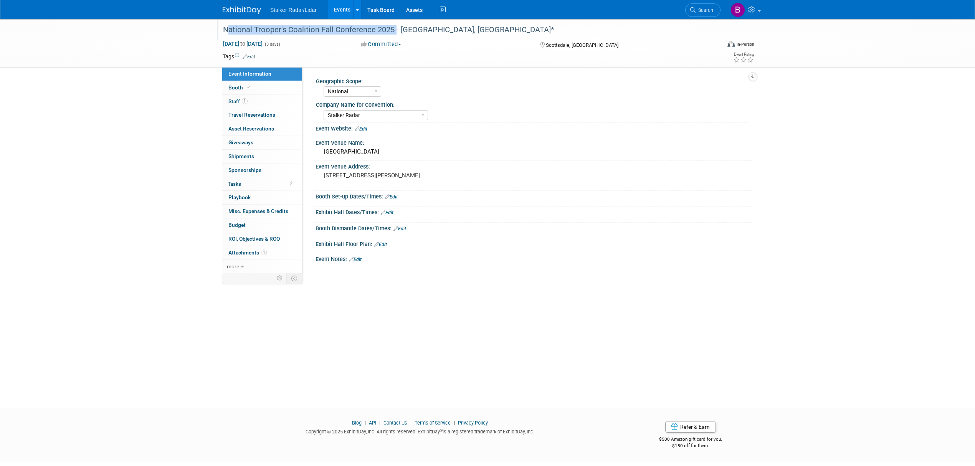
drag, startPoint x: 223, startPoint y: 30, endPoint x: 393, endPoint y: 28, distance: 170.0
click at [393, 28] on div "National Trooper's Coalition Fall Conference 2025 - [GEOGRAPHIC_DATA], [GEOGRAP…" at bounding box center [464, 30] width 488 height 14
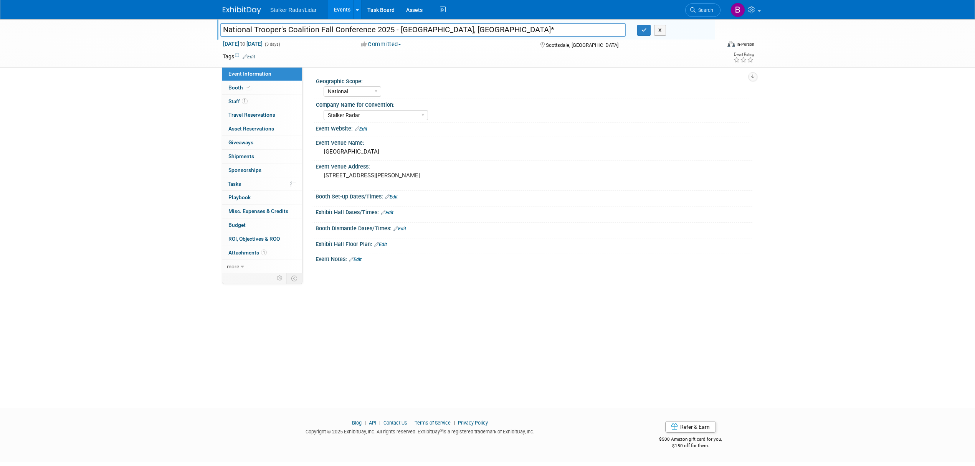
drag, startPoint x: 391, startPoint y: 30, endPoint x: 215, endPoint y: 28, distance: 175.7
click at [215, 28] on div "National Trooper's Coalition Fall Conference 2025 - [GEOGRAPHIC_DATA], [GEOGRAP…" at bounding box center [422, 31] width 417 height 12
click at [639, 30] on button "button" at bounding box center [644, 30] width 14 height 11
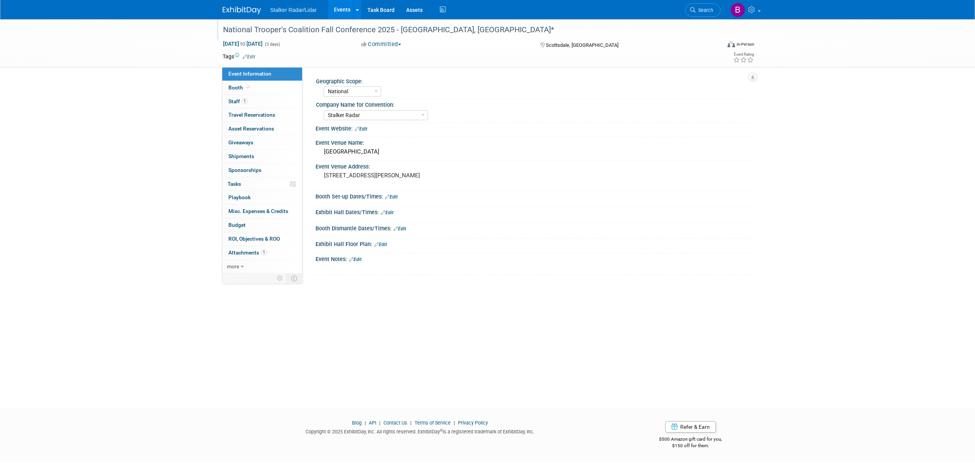
click at [335, 8] on link "Events" at bounding box center [342, 9] width 28 height 19
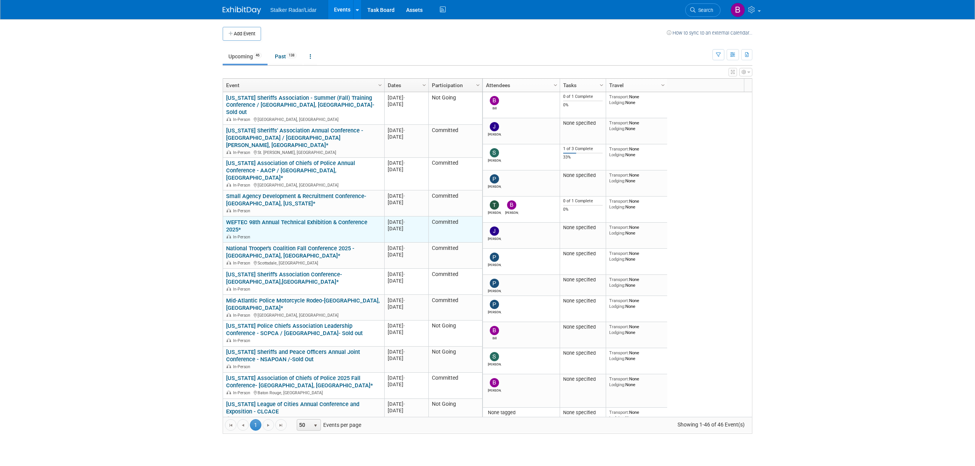
click at [264, 219] on div "WEFTEC 98th Annual Technical Exhibition & Conference 2025* In-Person" at bounding box center [303, 229] width 155 height 21
click at [267, 219] on link "WEFTEC 98th Annual Technical Exhibition & Conference 2025*" at bounding box center [296, 226] width 141 height 14
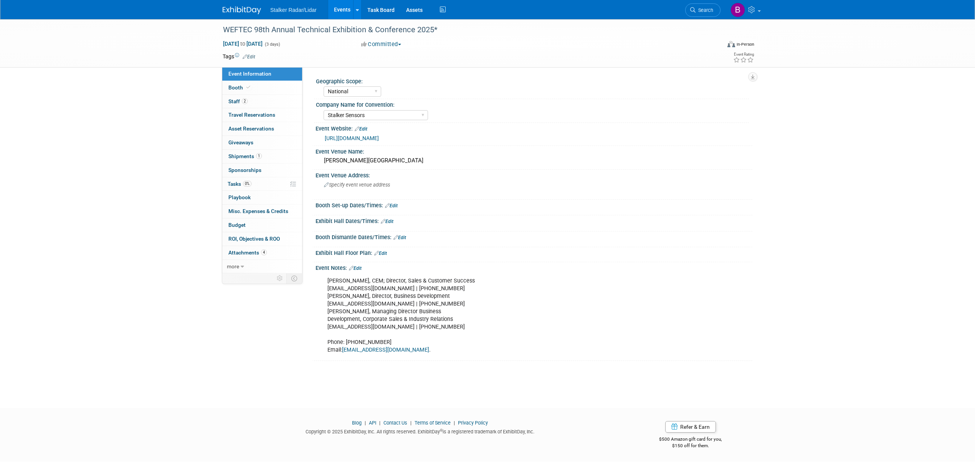
select select "National"
select select "Stalker Sensors"
click at [253, 24] on div "WEFTEC 98th Annual Technical Exhibition & Conference 2025*" at bounding box center [464, 30] width 488 height 14
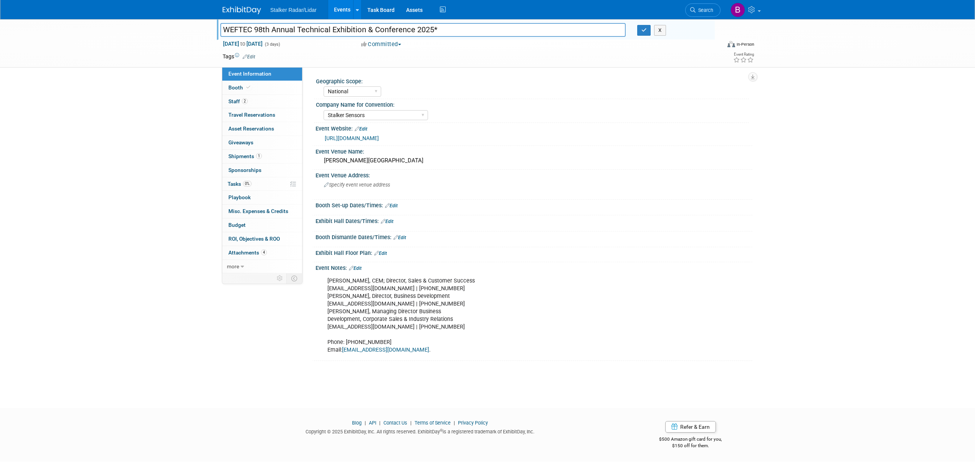
drag, startPoint x: 432, startPoint y: 28, endPoint x: 220, endPoint y: 28, distance: 211.8
click at [220, 28] on input "WEFTEC 98th Annual Technical Exhibition & Conference 2025*" at bounding box center [422, 29] width 405 height 13
click at [644, 35] on button "button" at bounding box center [644, 30] width 14 height 11
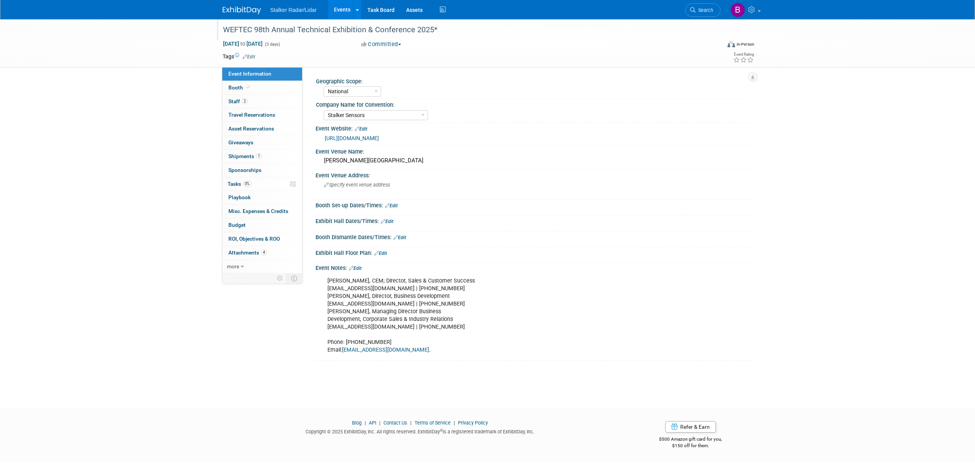
click at [391, 221] on link "Edit" at bounding box center [387, 221] width 13 height 5
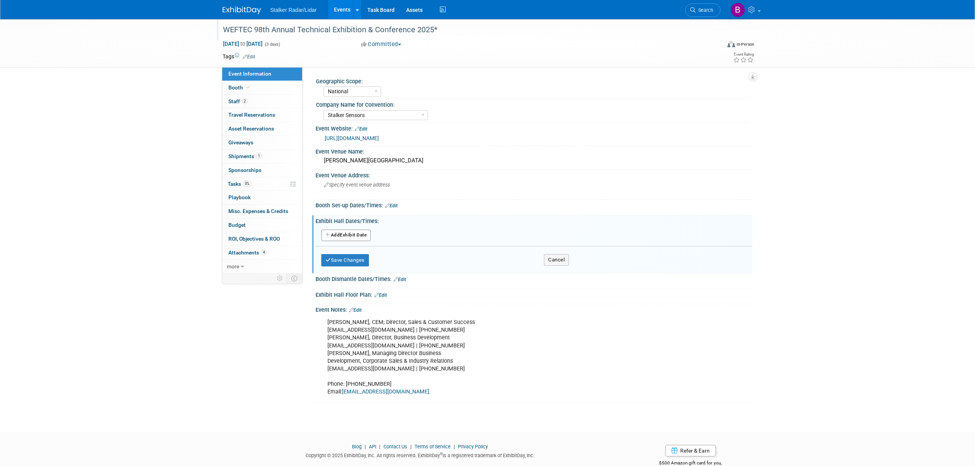
click at [340, 240] on button "Add Another Exhibit Date" at bounding box center [345, 235] width 49 height 12
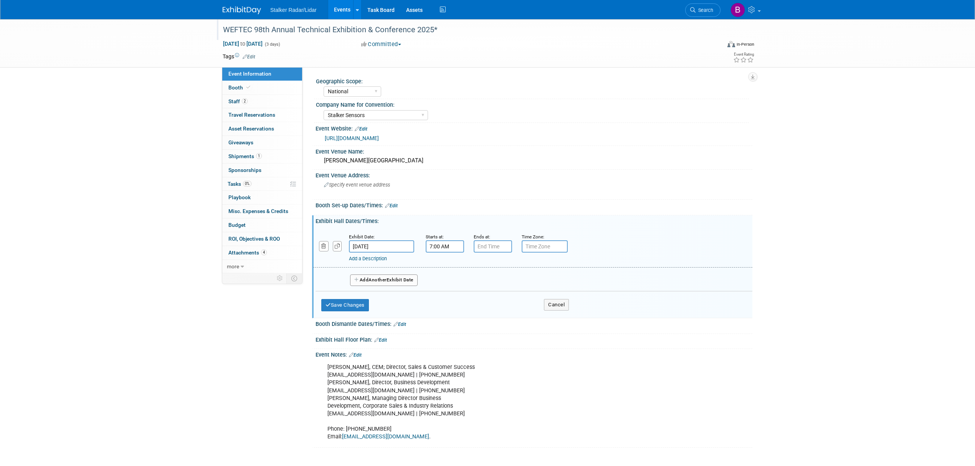
click at [434, 247] on input "7:00 AM" at bounding box center [444, 246] width 38 height 12
click at [447, 283] on span "07" at bounding box center [443, 281] width 15 height 14
click at [441, 312] on td "08" at bounding box center [439, 306] width 25 height 21
click at [480, 279] on span "00" at bounding box center [479, 281] width 15 height 14
click at [491, 287] on td "30" at bounding box center [489, 285] width 25 height 21
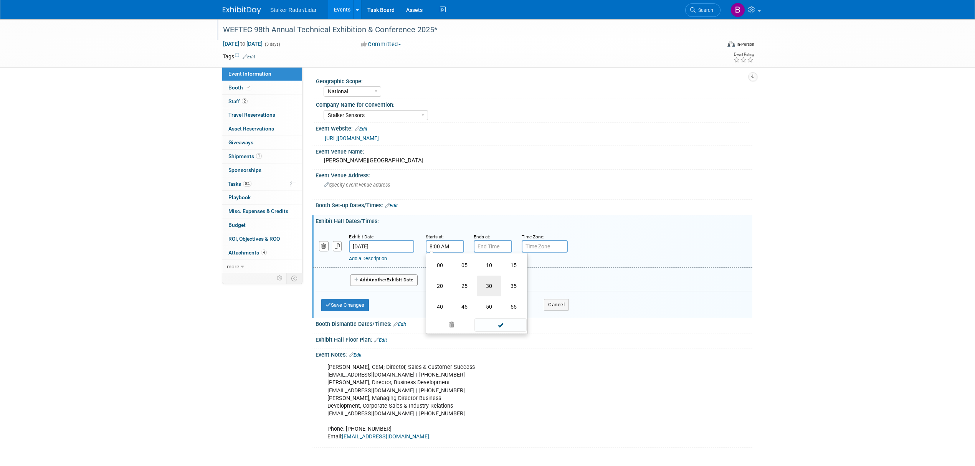
type input "8:30 AM"
click at [498, 312] on span at bounding box center [500, 315] width 52 height 13
click at [485, 246] on input "7:00 PM" at bounding box center [492, 246] width 38 height 12
click at [488, 279] on span "07" at bounding box center [491, 281] width 15 height 14
click at [516, 286] on td "05" at bounding box center [512, 285] width 25 height 21
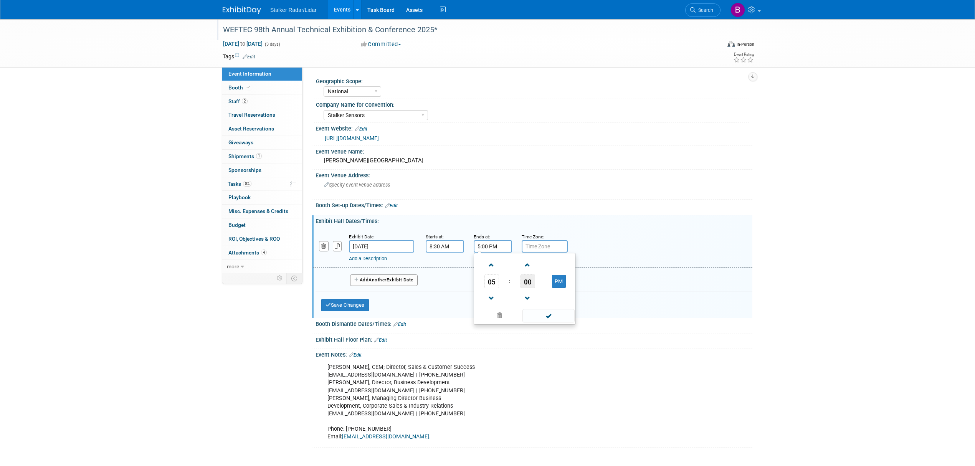
click at [533, 281] on span "00" at bounding box center [527, 281] width 15 height 14
click at [541, 285] on td "30" at bounding box center [536, 285] width 25 height 21
type input "5:30 PM"
click at [548, 318] on span at bounding box center [548, 315] width 52 height 13
click at [375, 278] on span "Another" at bounding box center [377, 279] width 18 height 5
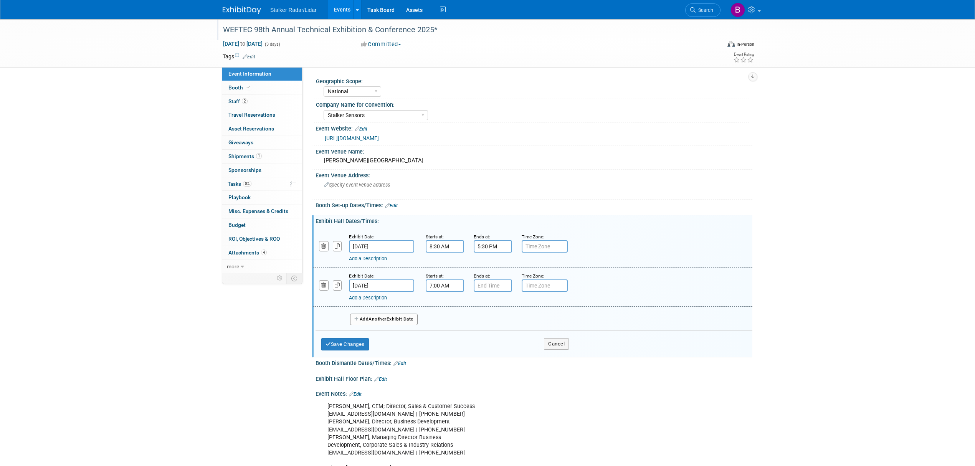
click at [451, 287] on input "7:00 AM" at bounding box center [444, 285] width 38 height 12
click at [441, 319] on span "07" at bounding box center [443, 320] width 15 height 14
click at [440, 342] on td "08" at bounding box center [439, 345] width 25 height 21
click at [477, 323] on span "00" at bounding box center [479, 320] width 15 height 14
click at [488, 321] on td "30" at bounding box center [489, 325] width 25 height 21
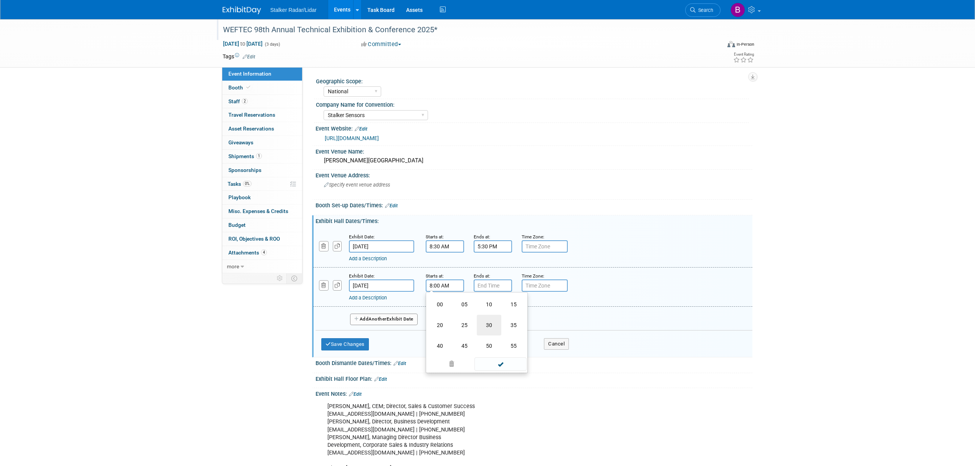
type input "8:30 AM"
click at [505, 352] on span at bounding box center [500, 354] width 52 height 13
click at [493, 282] on input "7:00 PM" at bounding box center [492, 285] width 38 height 12
click at [492, 317] on span "07" at bounding box center [491, 320] width 15 height 14
click at [514, 324] on td "05" at bounding box center [512, 325] width 25 height 21
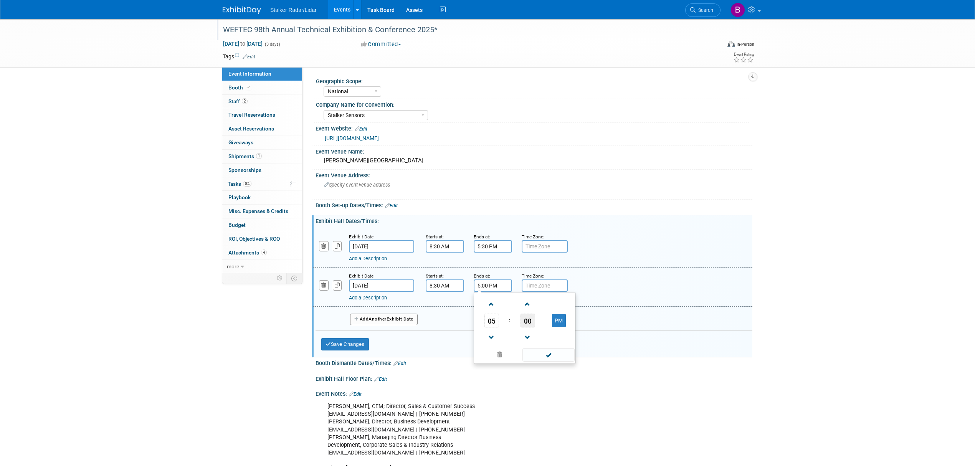
click at [528, 317] on span "00" at bounding box center [527, 320] width 15 height 14
click at [537, 326] on td "30" at bounding box center [536, 325] width 25 height 21
type input "5:30 PM"
click at [549, 356] on span at bounding box center [548, 354] width 52 height 13
click at [386, 320] on span "Another" at bounding box center [377, 318] width 18 height 5
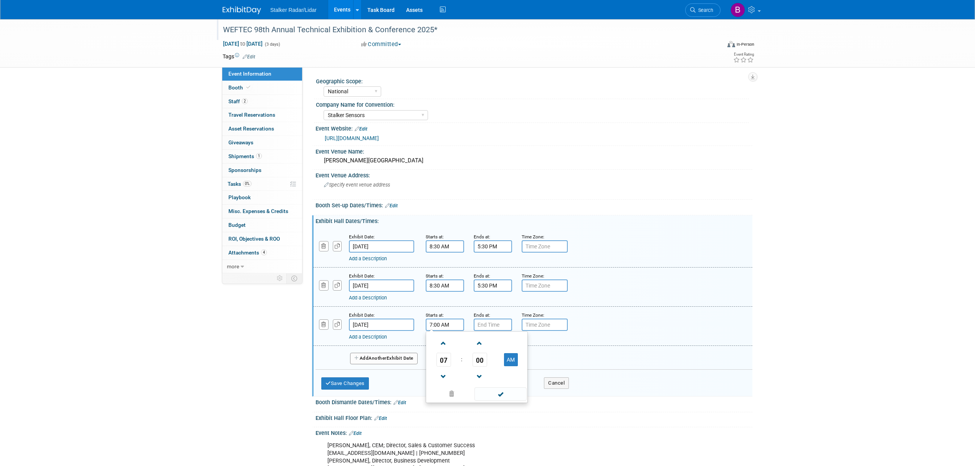
click at [452, 325] on input "7:00 AM" at bounding box center [444, 324] width 38 height 12
click at [444, 361] on span "07" at bounding box center [443, 360] width 15 height 14
click at [445, 387] on td "08" at bounding box center [439, 384] width 25 height 21
click at [478, 361] on span "00" at bounding box center [479, 360] width 15 height 14
click at [493, 361] on td "30" at bounding box center [489, 364] width 25 height 21
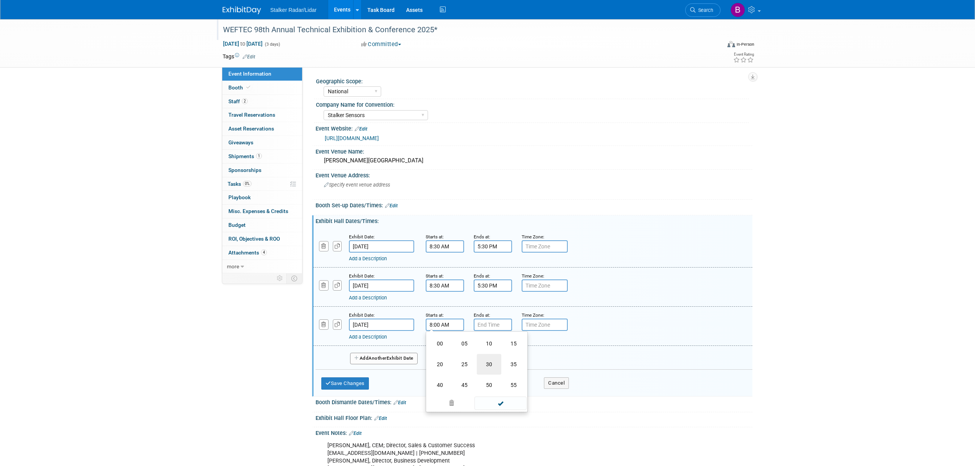
type input "8:30 AM"
click at [505, 391] on span at bounding box center [500, 393] width 52 height 13
click at [482, 323] on input "7:00 PM" at bounding box center [492, 324] width 38 height 12
click at [488, 353] on span "07" at bounding box center [491, 360] width 15 height 14
click at [556, 345] on td "03" at bounding box center [561, 343] width 25 height 21
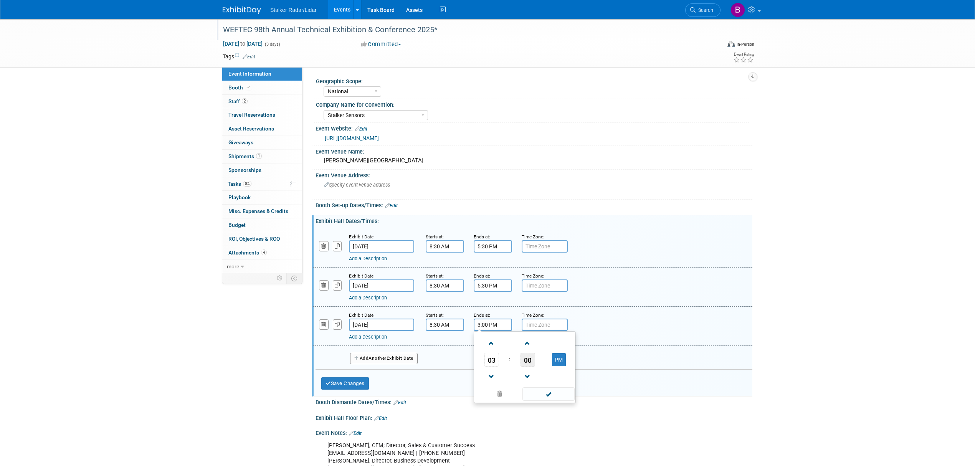
click at [525, 361] on span "00" at bounding box center [527, 360] width 15 height 14
click at [534, 364] on td "30" at bounding box center [536, 364] width 25 height 21
type input "3:30 PM"
click at [545, 393] on span at bounding box center [548, 393] width 52 height 13
click at [350, 383] on button "Save Changes" at bounding box center [345, 383] width 48 height 12
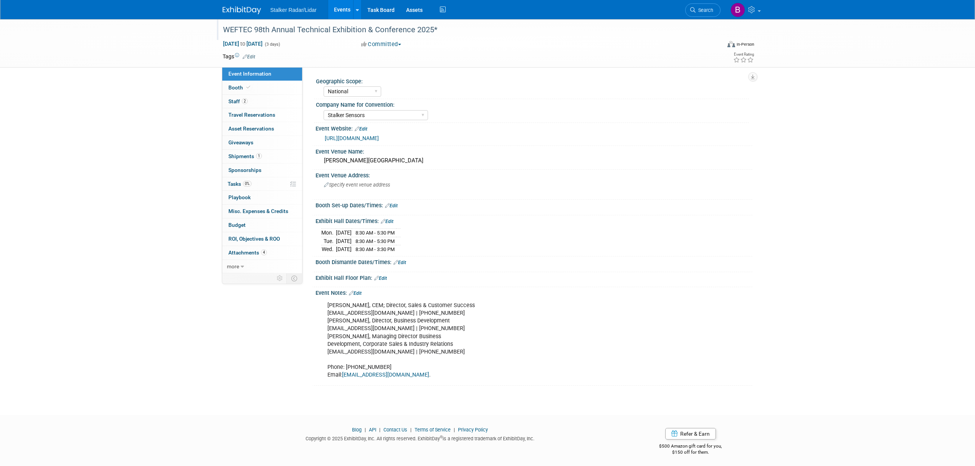
click at [928, 171] on div "WEFTEC 98th Annual Technical Exhibition & Conference 2025* [DATE] to [DATE] (3 …" at bounding box center [487, 210] width 975 height 382
